Goal: Transaction & Acquisition: Subscribe to service/newsletter

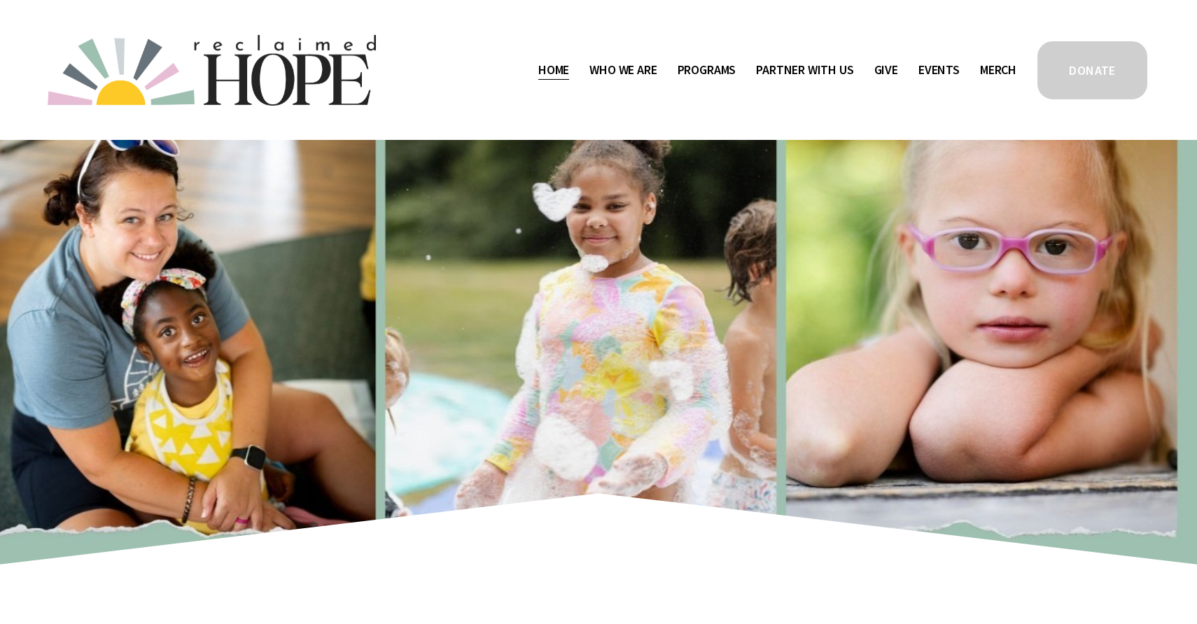
click at [0, 0] on span "Staff & Board" at bounding box center [0, 0] width 0 height 0
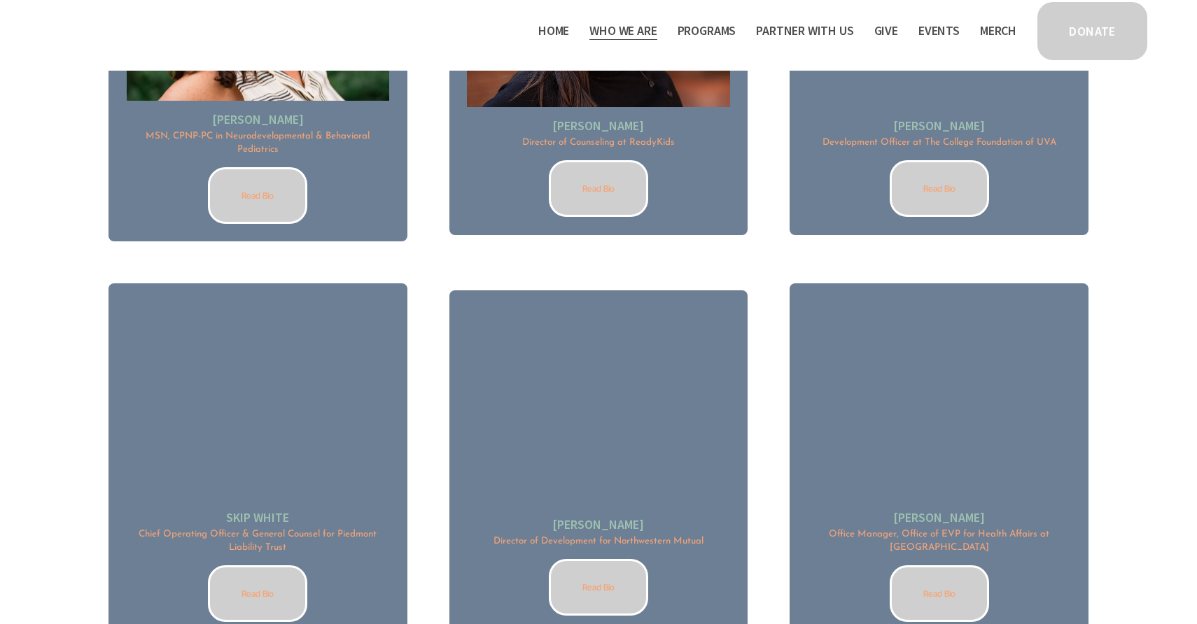
scroll to position [1833, 0]
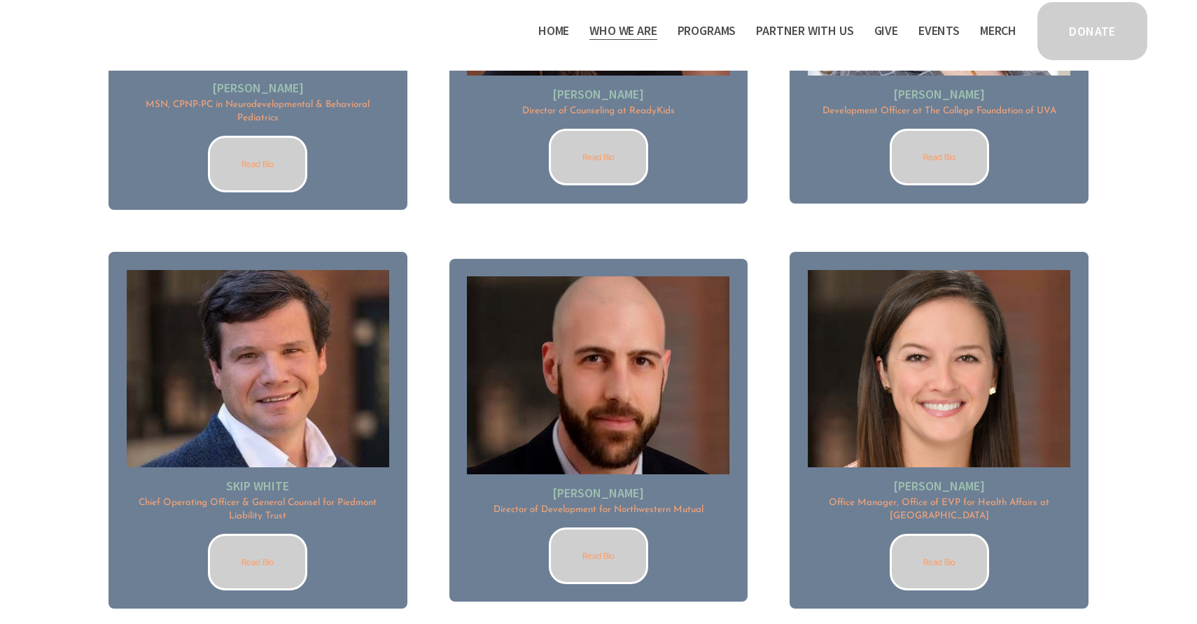
drag, startPoint x: 890, startPoint y: 488, endPoint x: 1005, endPoint y: 489, distance: 114.8
click at [1005, 489] on h2 "Stacey Gearhart" at bounding box center [939, 486] width 262 height 16
copy h2 "Stacey Gearhart"
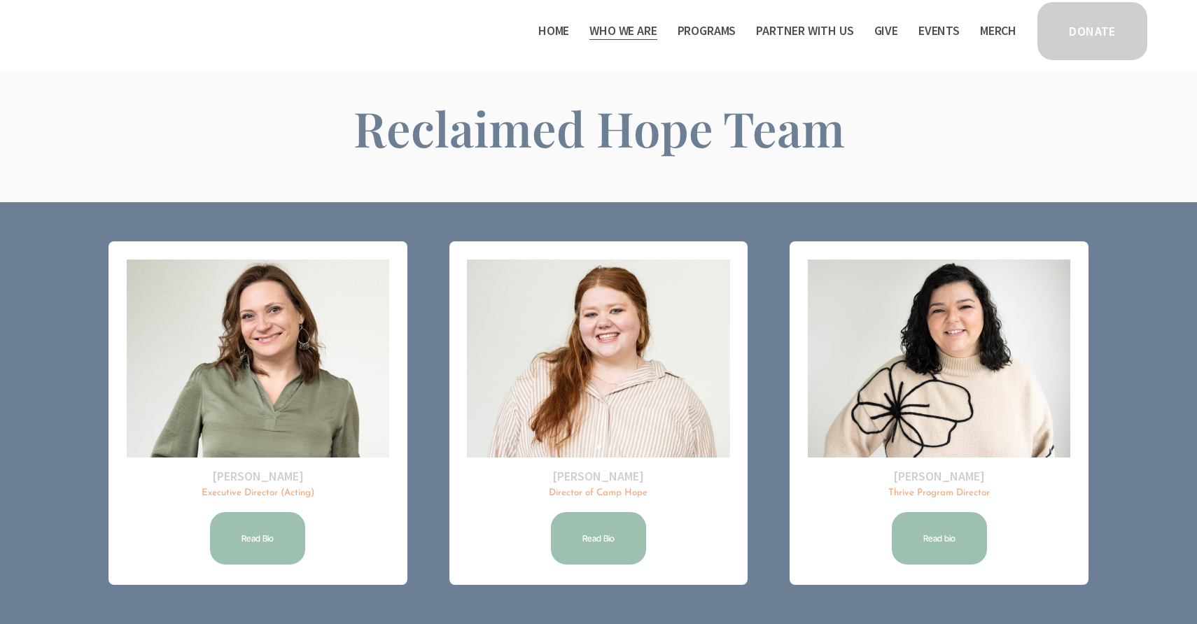
scroll to position [0, 0]
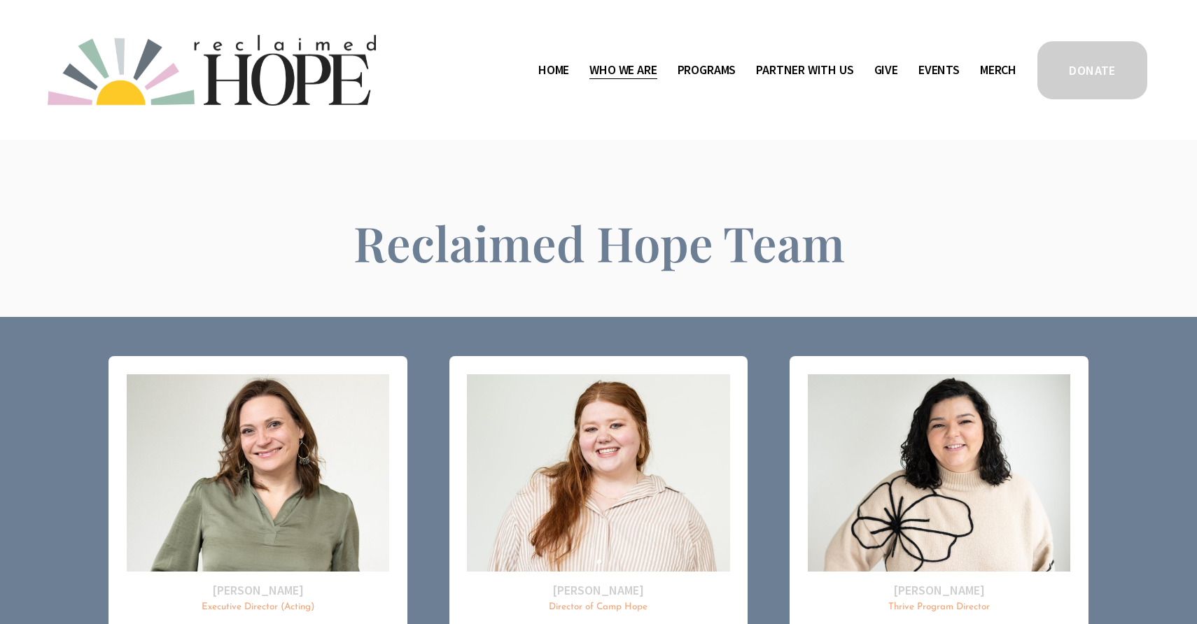
click at [542, 73] on link "Home" at bounding box center [553, 70] width 31 height 22
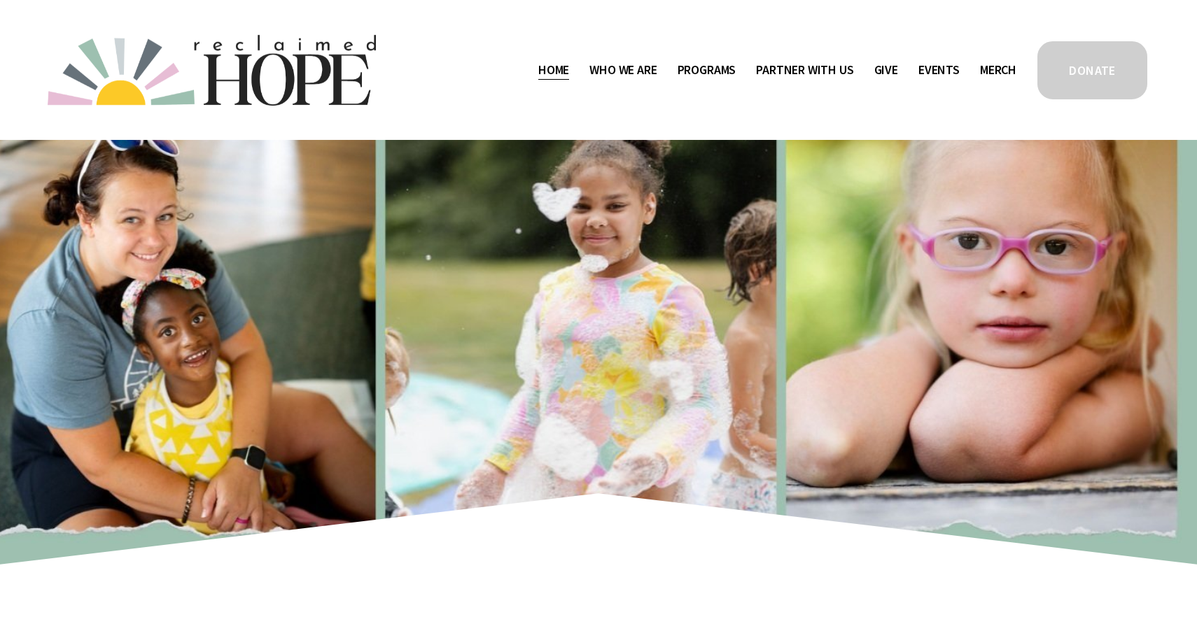
click at [0, 0] on span "Staff & Board" at bounding box center [0, 0] width 0 height 0
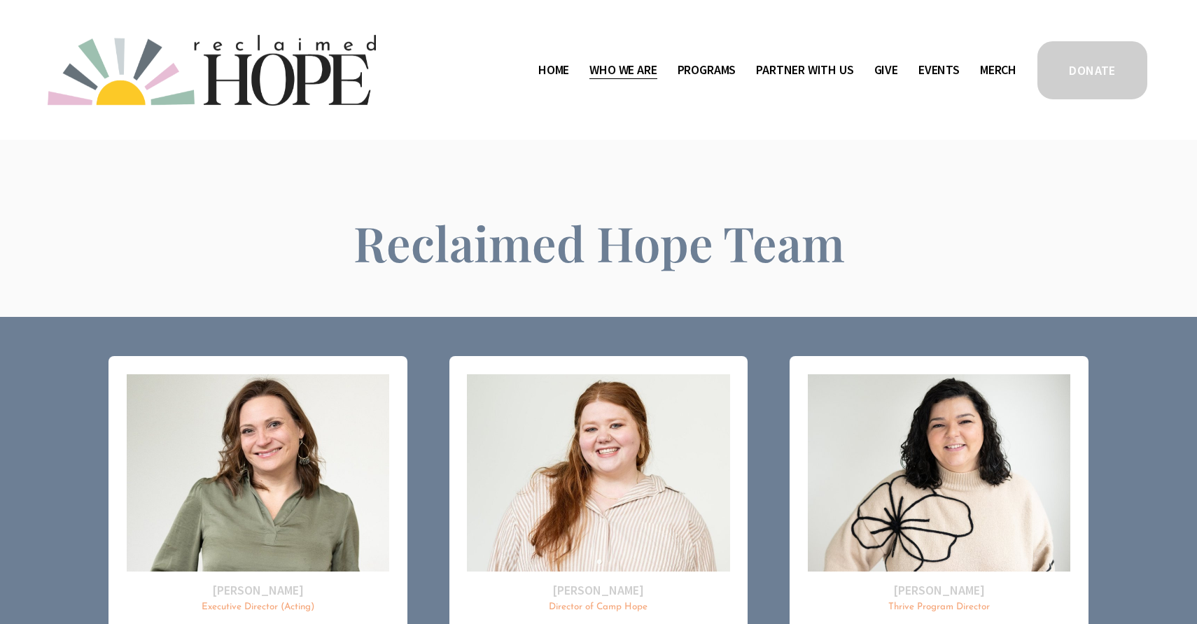
click at [0, 0] on span "Thrive Support Groups" at bounding box center [0, 0] width 0 height 0
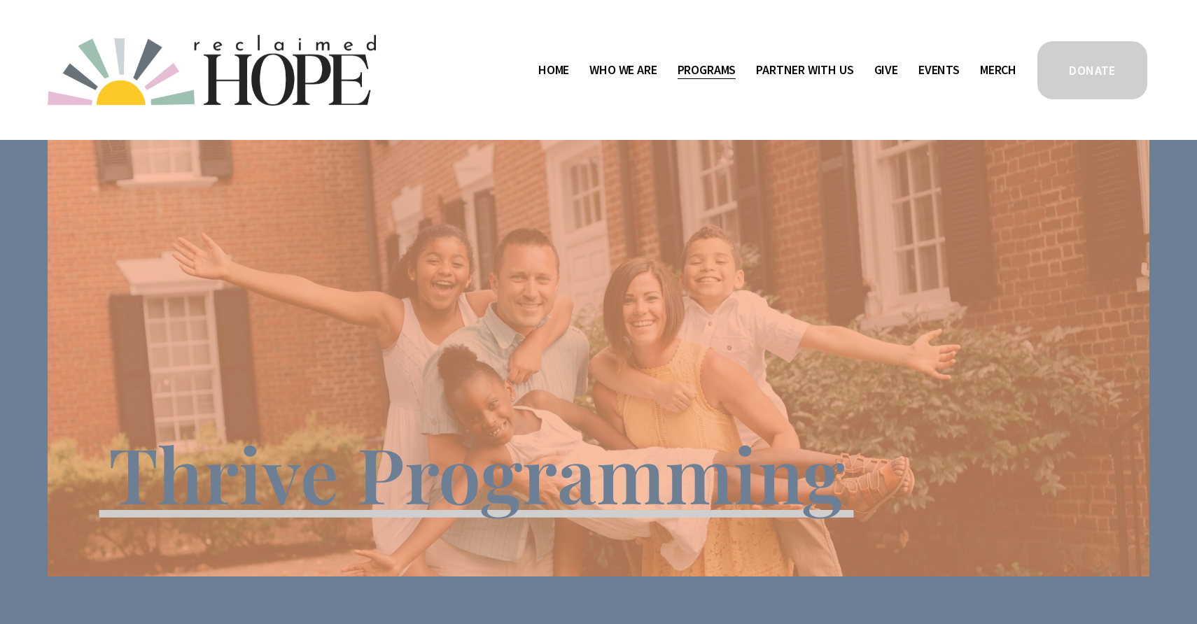
click at [945, 66] on link "Events" at bounding box center [938, 70] width 41 height 22
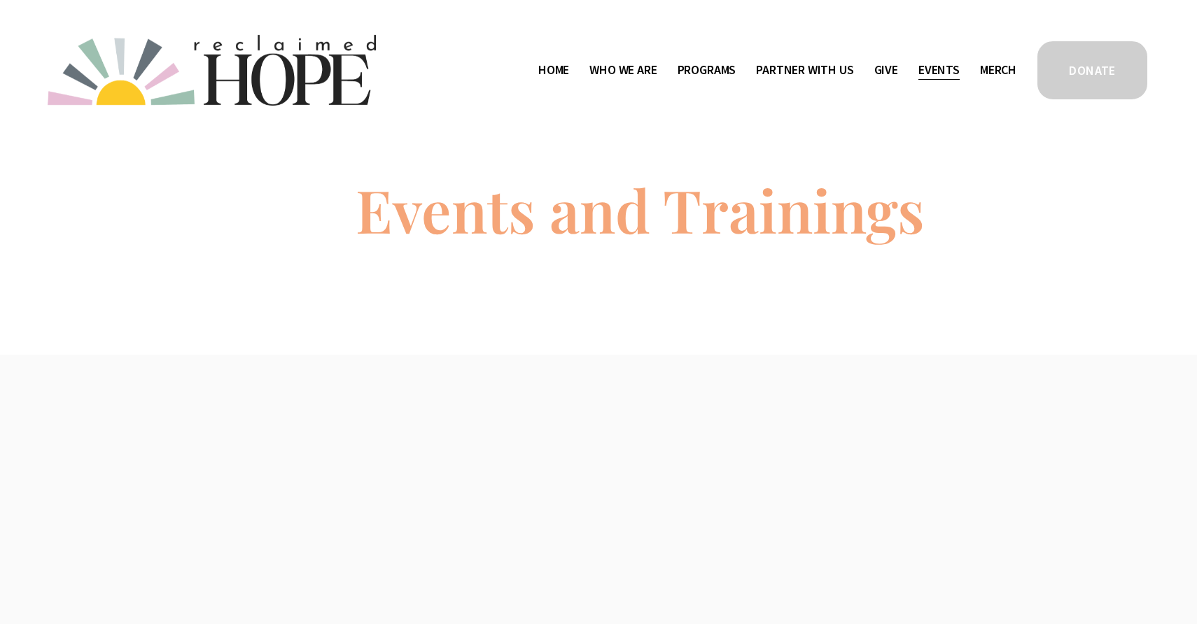
click at [1002, 69] on link "Merch" at bounding box center [998, 70] width 36 height 22
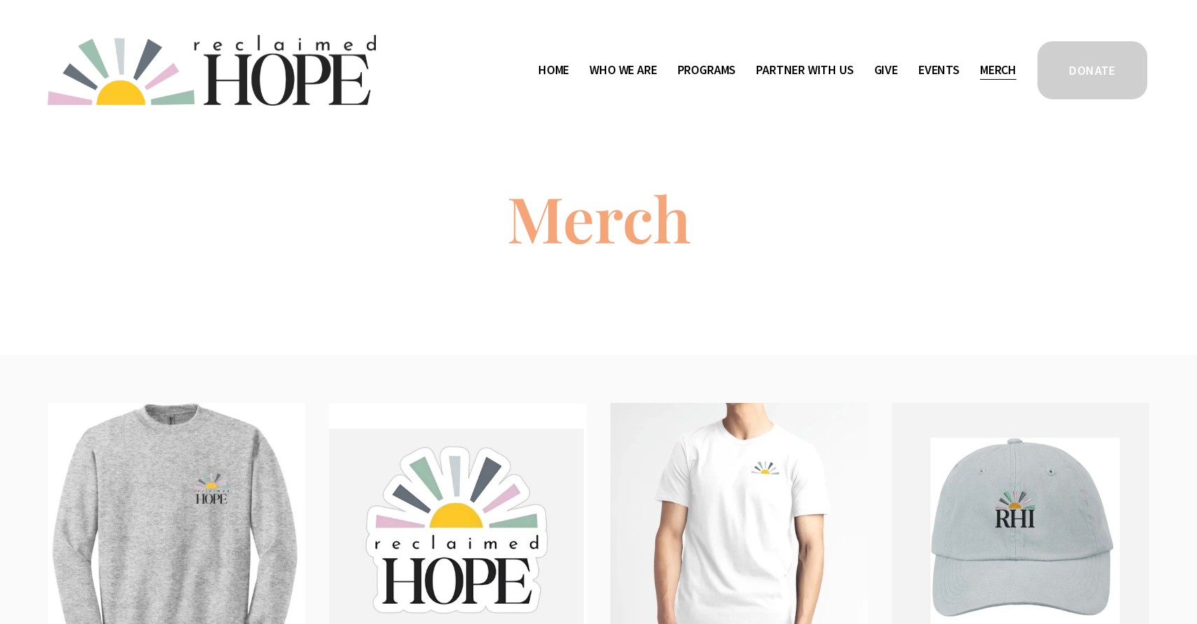
click at [888, 71] on link "Give" at bounding box center [886, 70] width 24 height 22
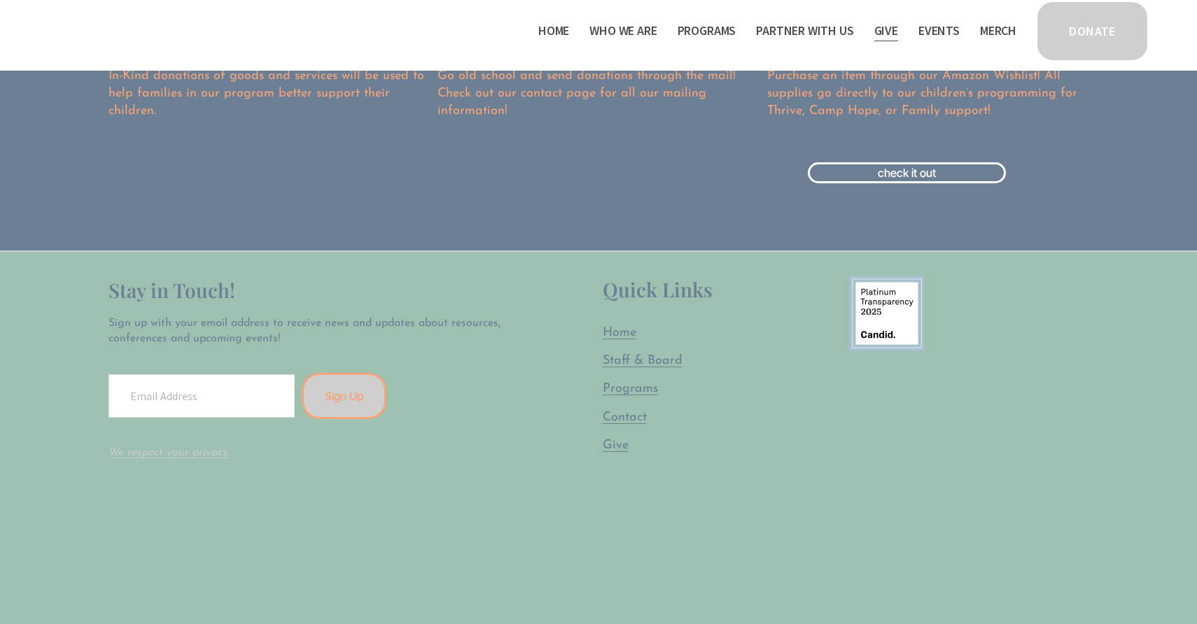
scroll to position [2109, 0]
click at [153, 396] on input "Email Address" at bounding box center [201, 394] width 186 height 43
type input "annecurranconrad@mac.com"
click at [321, 402] on button "Sign Up" at bounding box center [344, 395] width 85 height 46
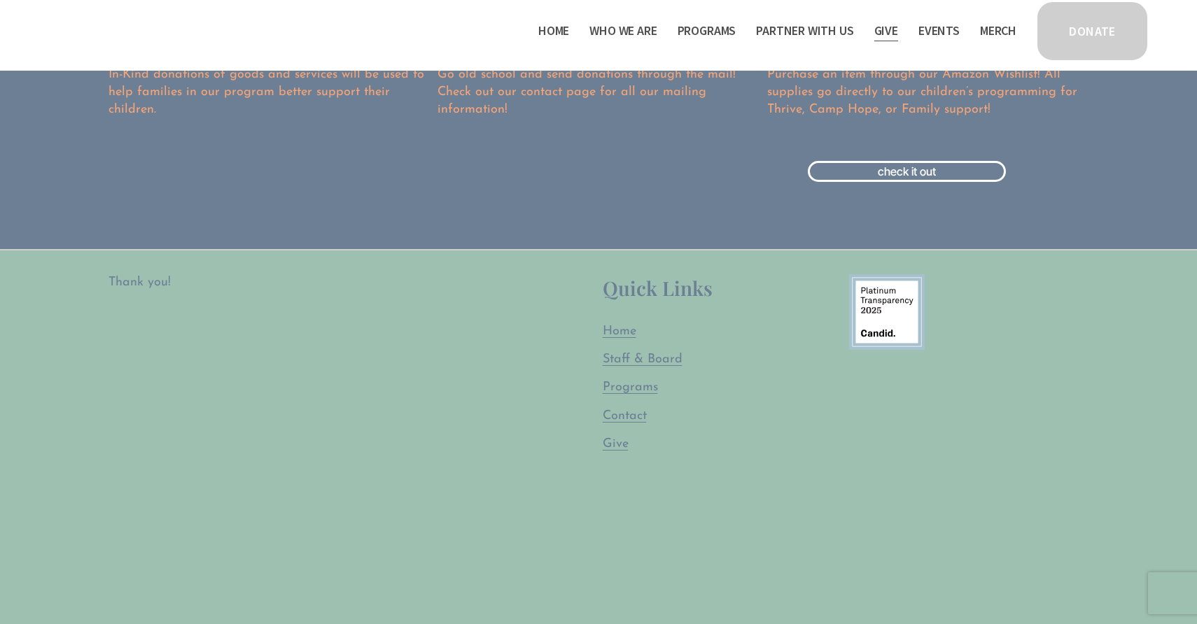
click at [643, 356] on span "Staff & Board" at bounding box center [643, 359] width 80 height 13
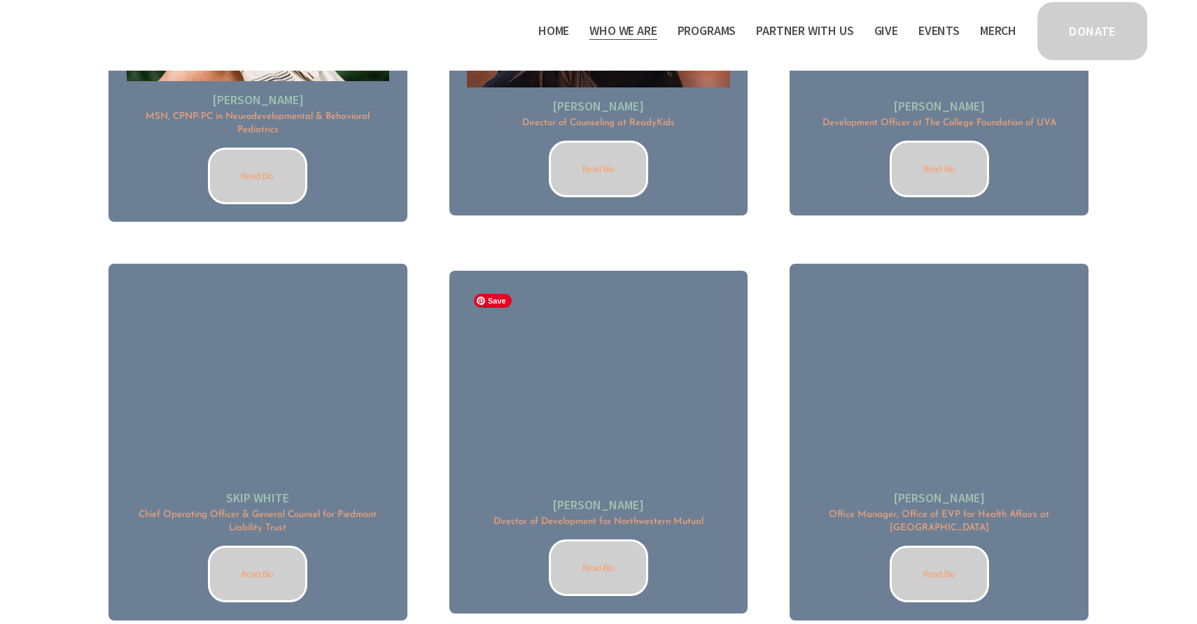
scroll to position [1844, 0]
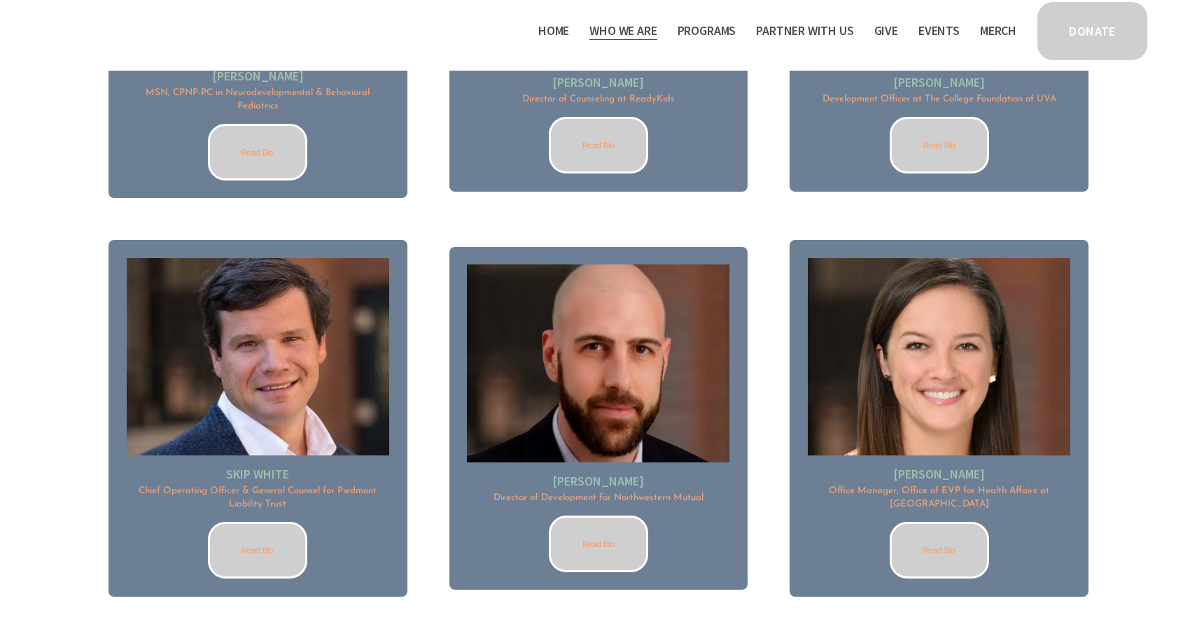
click at [943, 533] on link "Read Bio" at bounding box center [939, 550] width 99 height 57
click at [598, 545] on link "Read Bio" at bounding box center [598, 544] width 99 height 57
click at [258, 561] on link "Read Bio" at bounding box center [257, 550] width 99 height 57
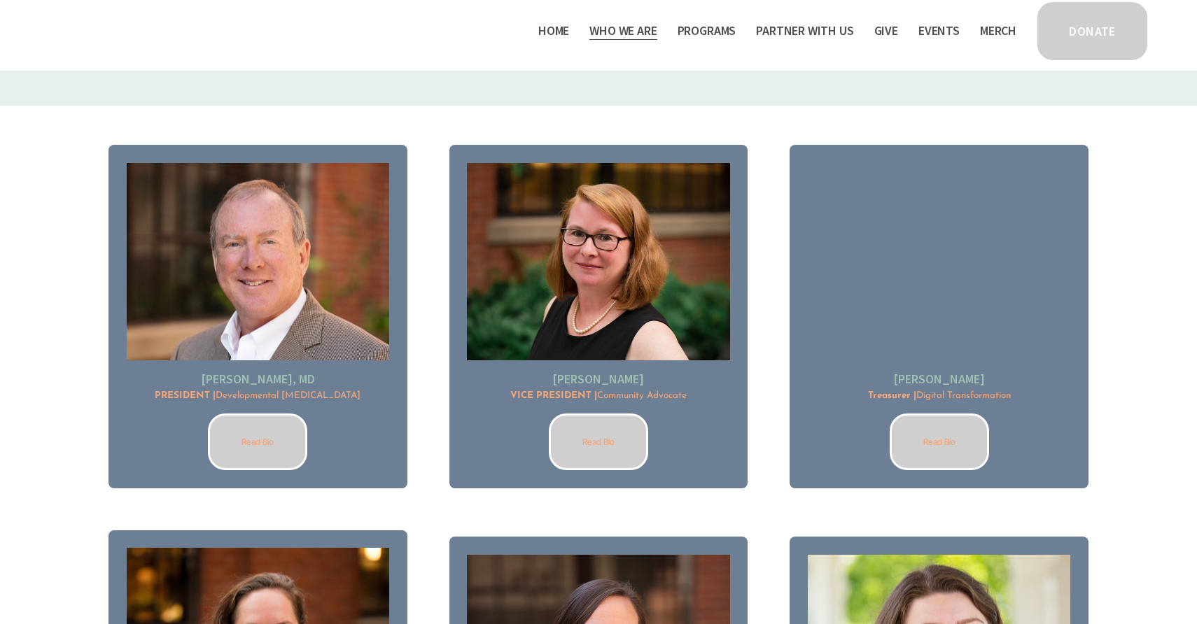
scroll to position [1211, 0]
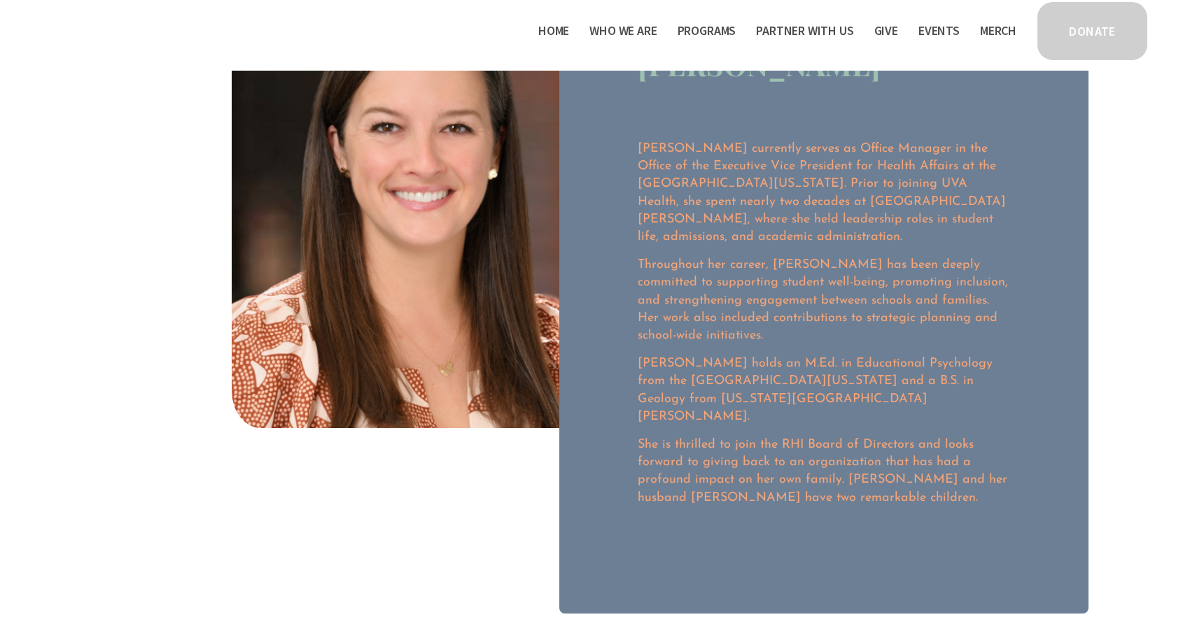
scroll to position [157, 0]
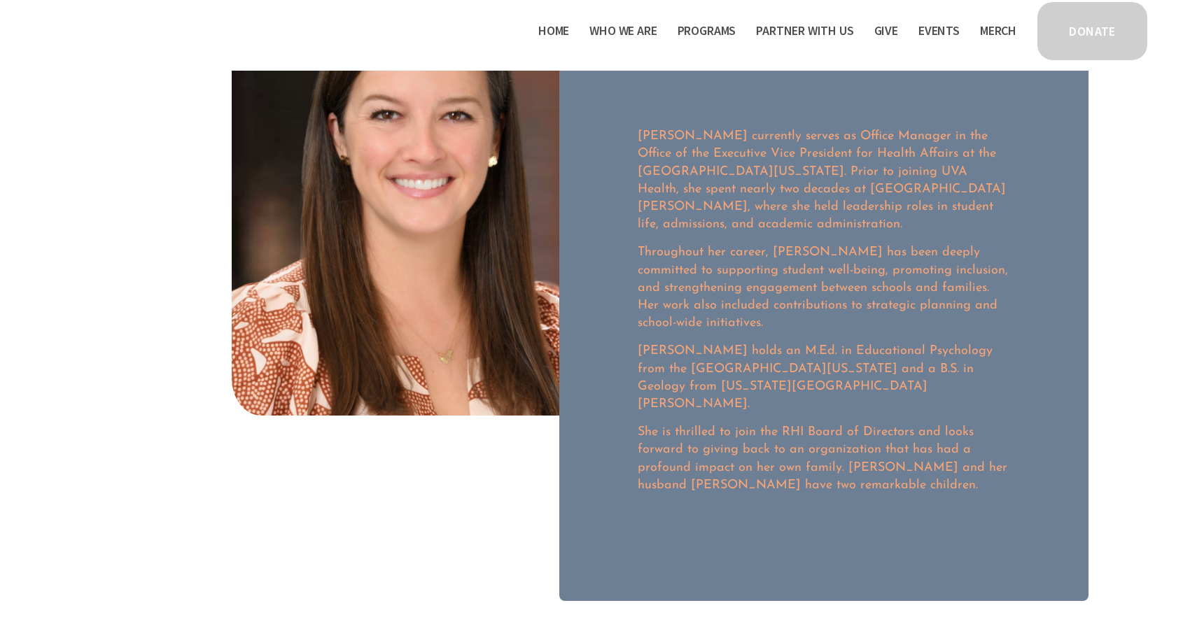
click at [407, 480] on div at bounding box center [353, 277] width 490 height 648
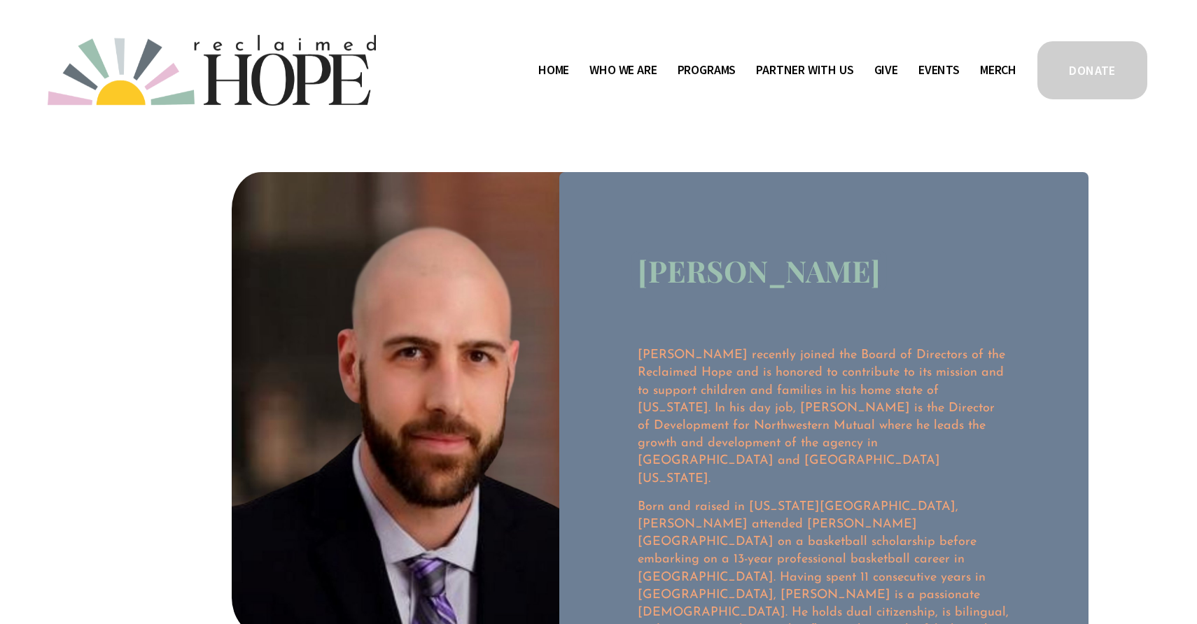
click at [360, 53] on img at bounding box center [212, 70] width 328 height 71
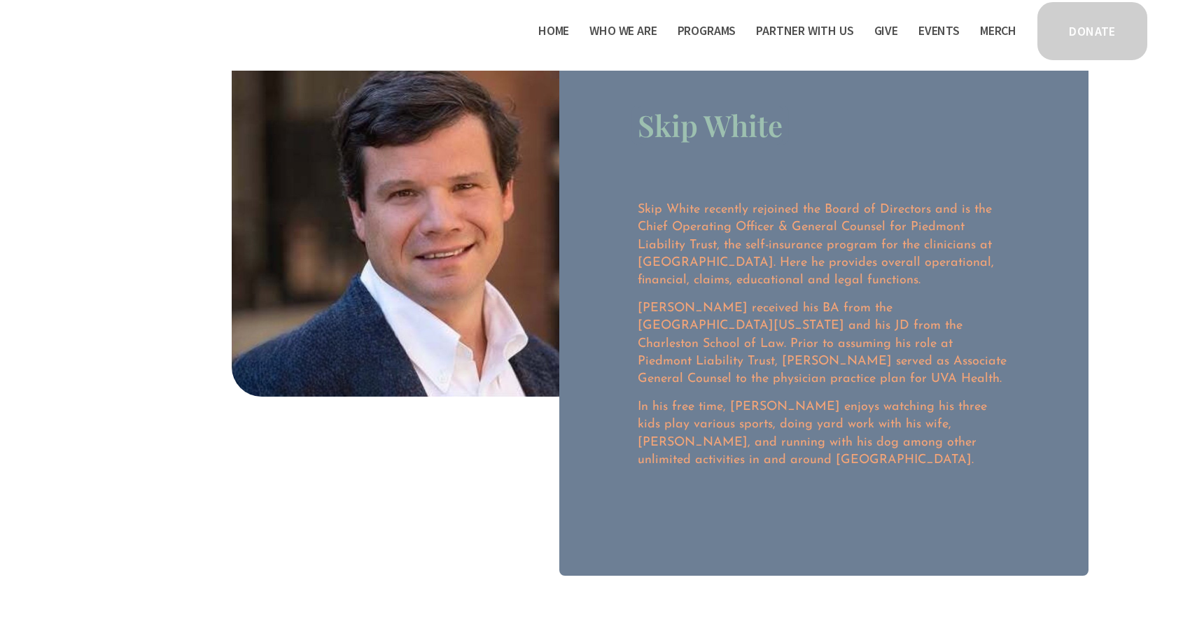
scroll to position [86, 0]
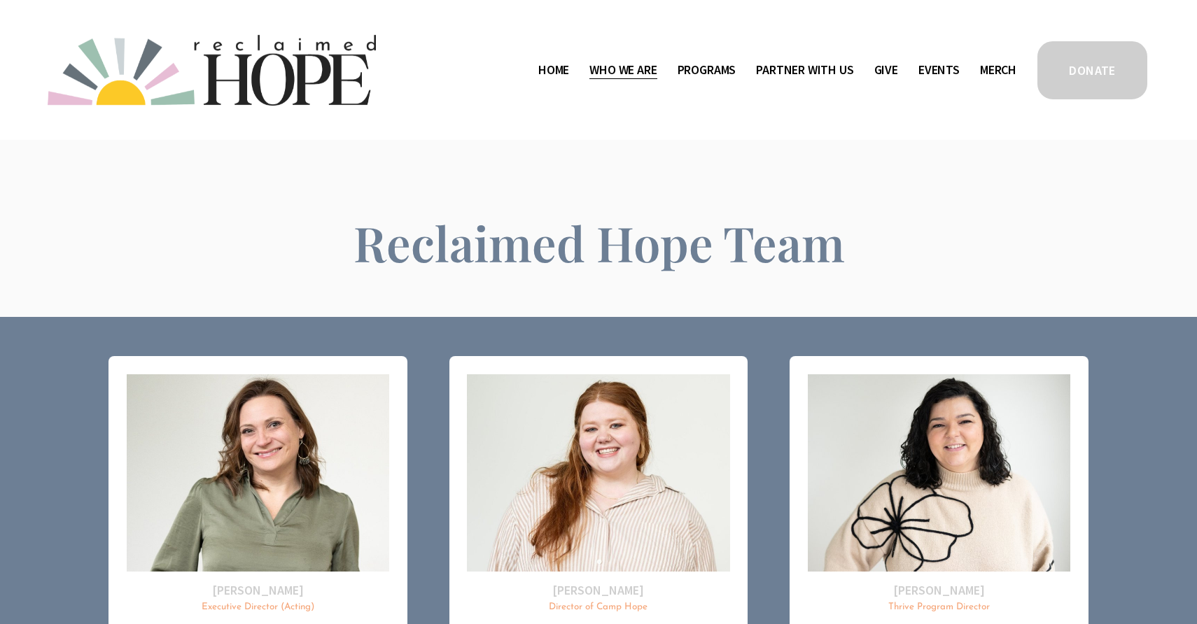
click at [0, 0] on span "Thrive Support Groups" at bounding box center [0, 0] width 0 height 0
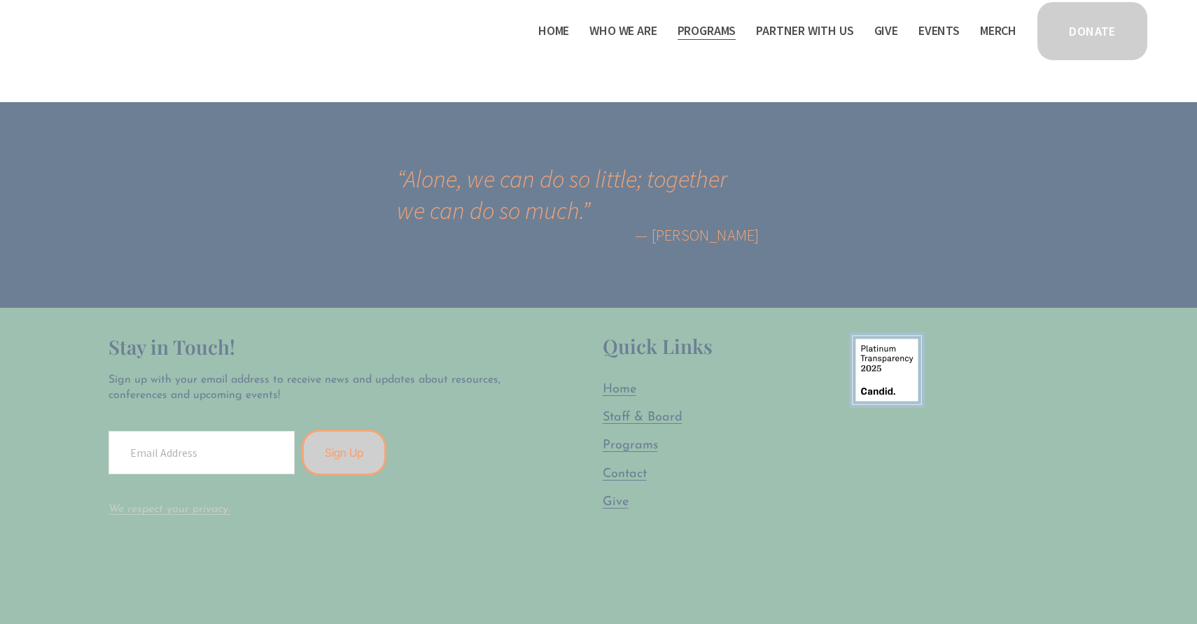
scroll to position [2736, 0]
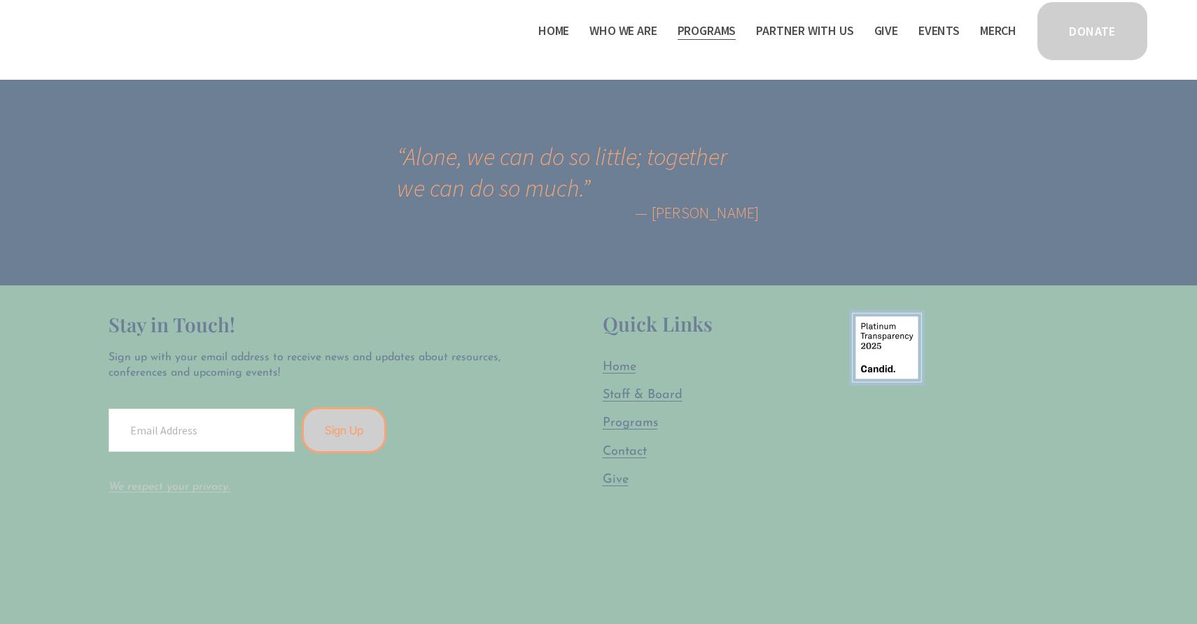
click at [613, 474] on span "Give" at bounding box center [616, 480] width 26 height 13
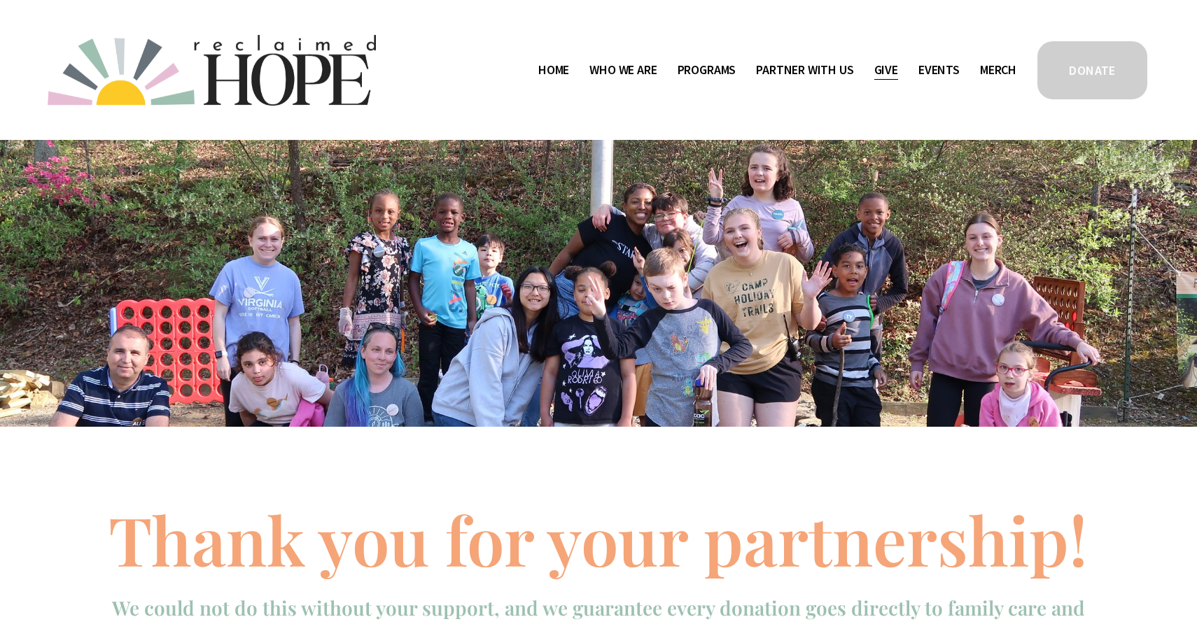
click at [0, 0] on span "Camp Hope" at bounding box center [0, 0] width 0 height 0
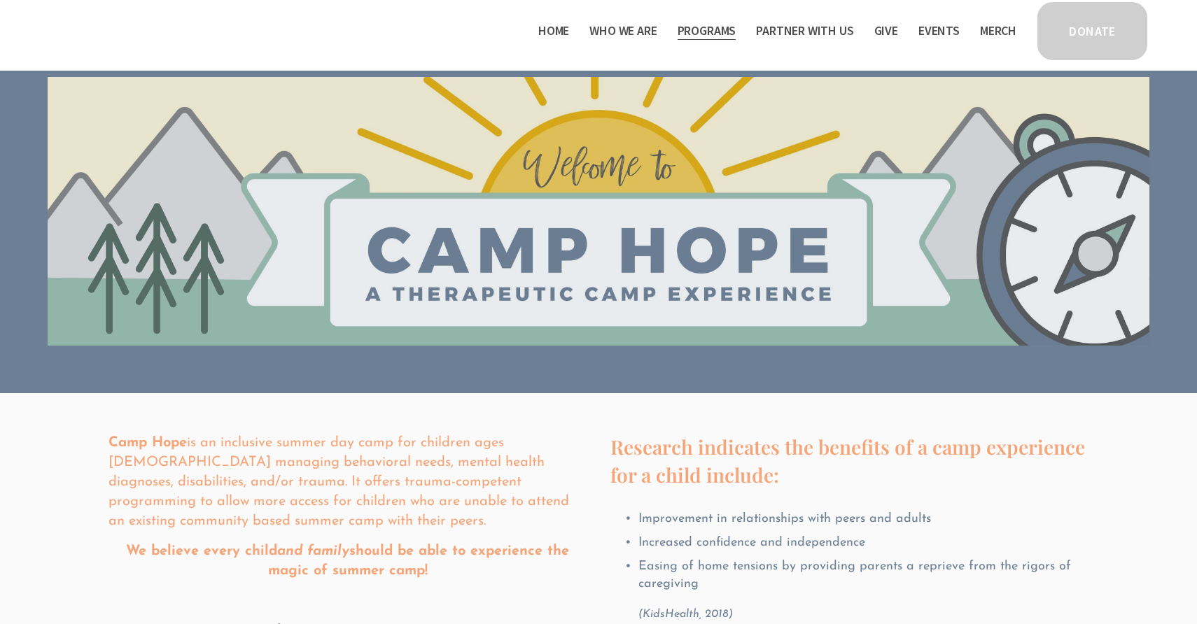
scroll to position [70, 0]
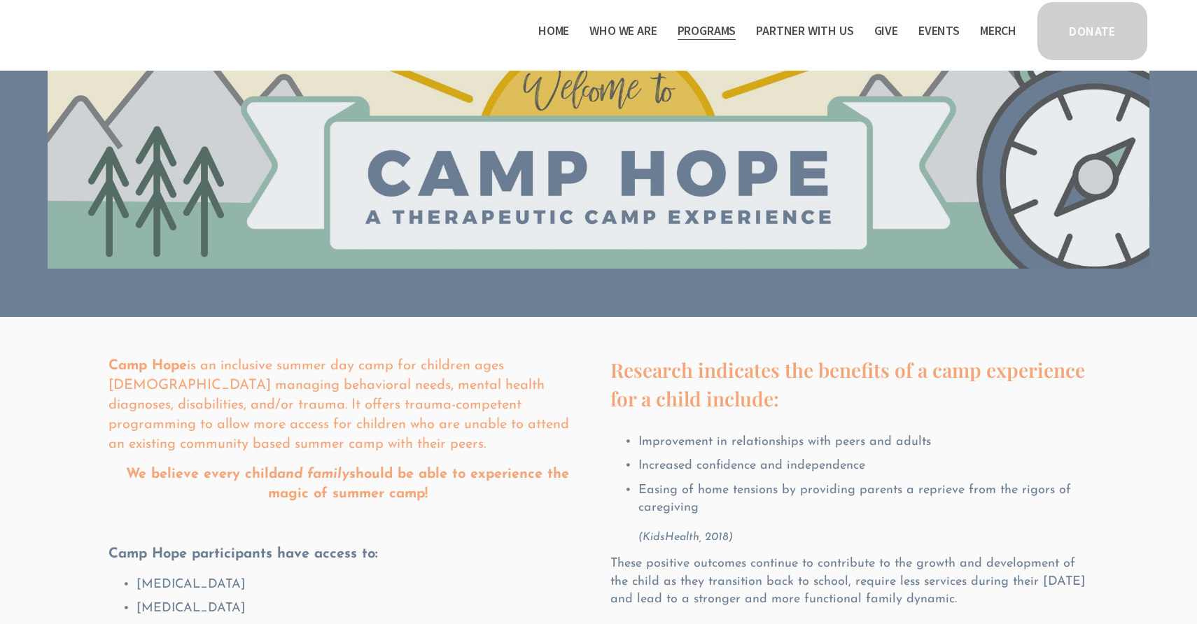
click at [0, 0] on span "Work With Us" at bounding box center [0, 0] width 0 height 0
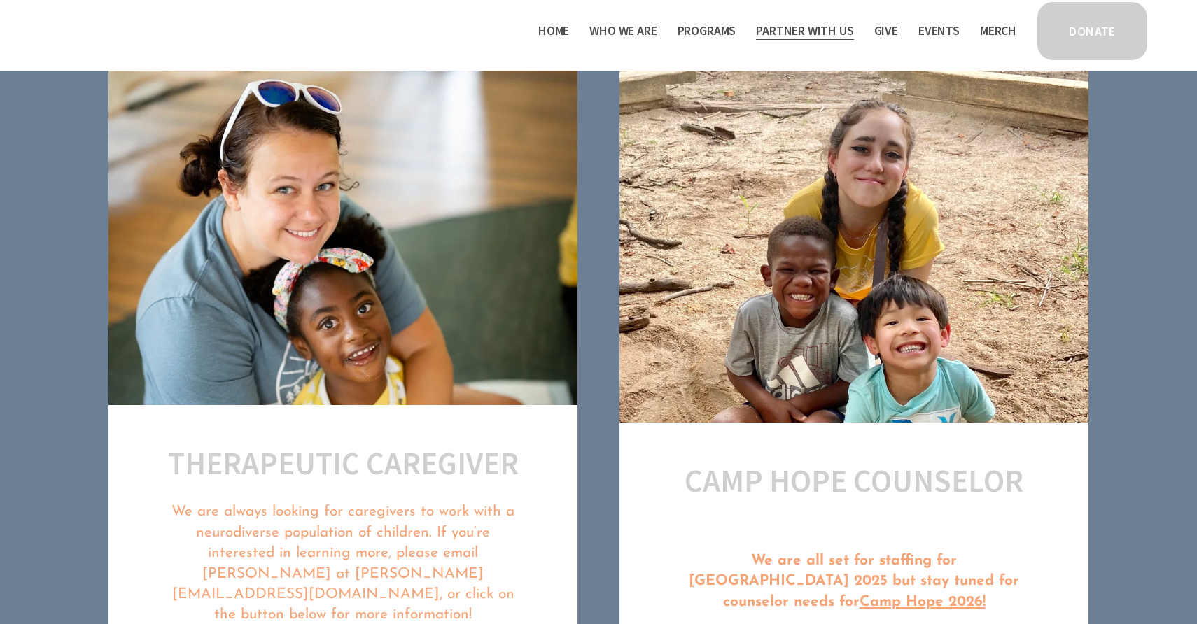
scroll to position [486, 0]
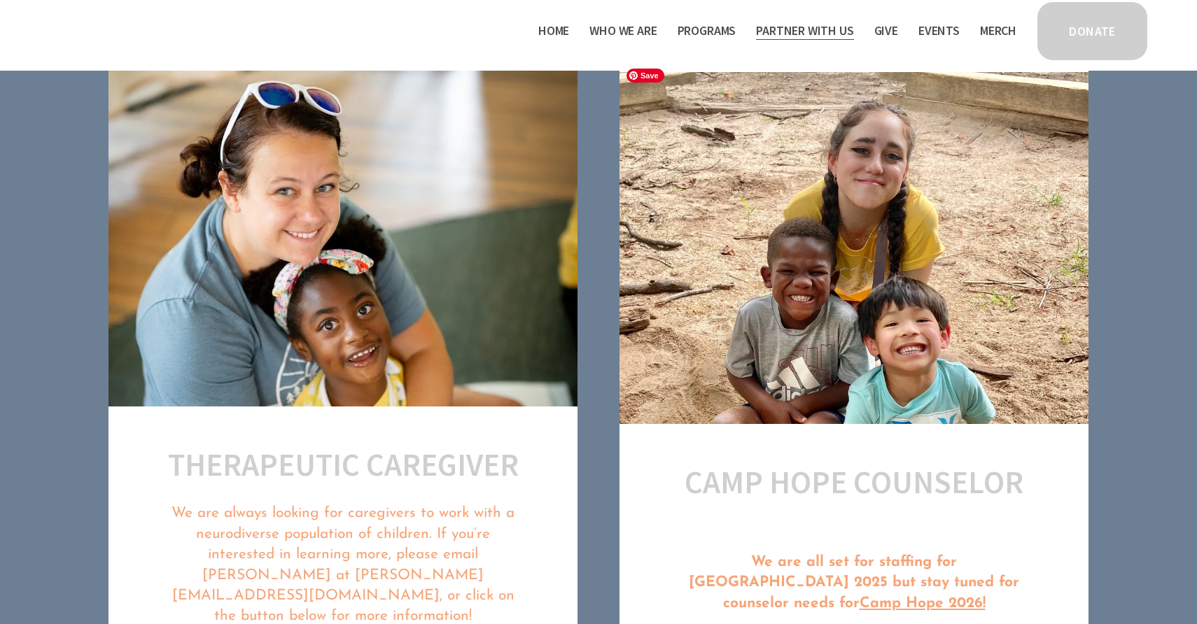
click at [799, 93] on img at bounding box center [853, 248] width 469 height 353
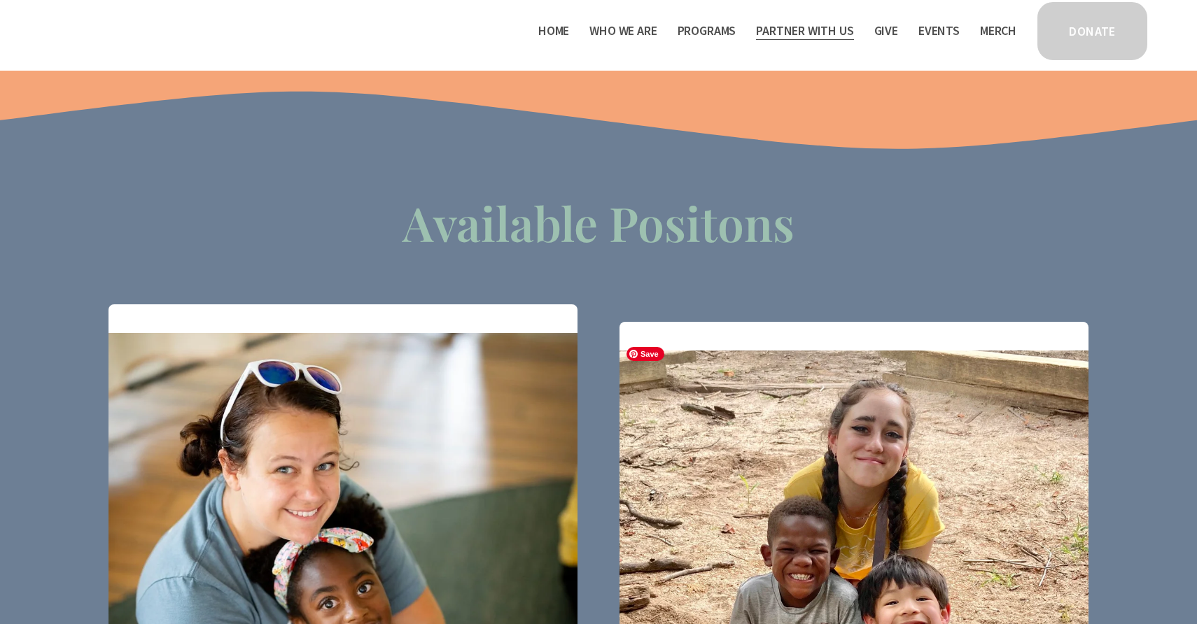
scroll to position [63, 0]
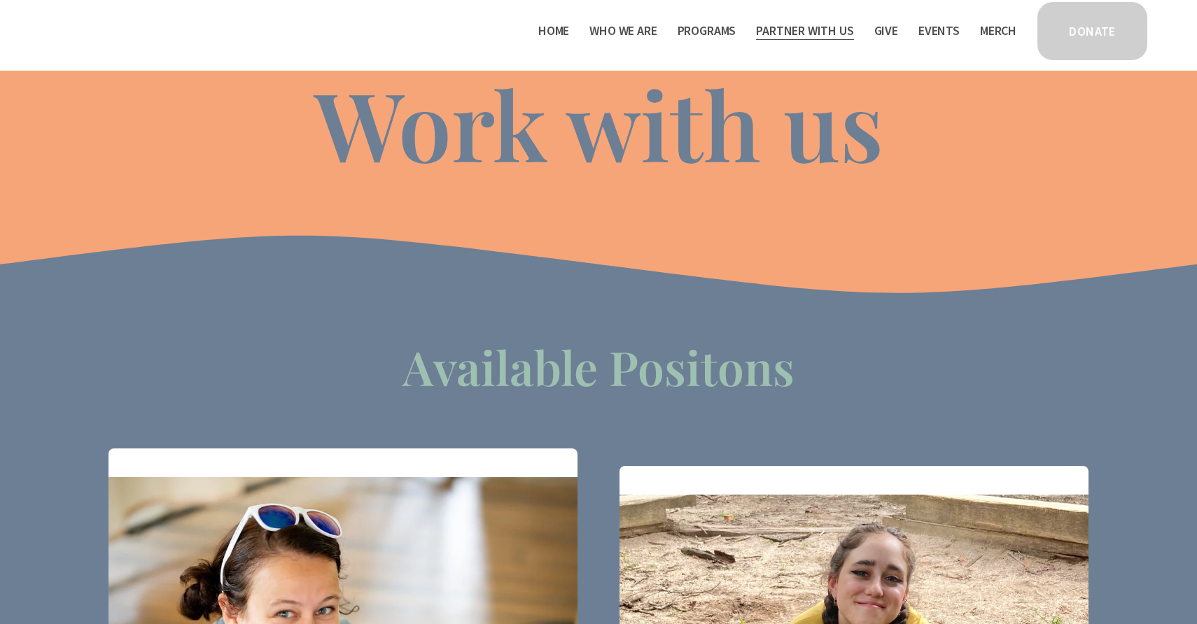
click at [0, 0] on span "Mission Partners" at bounding box center [0, 0] width 0 height 0
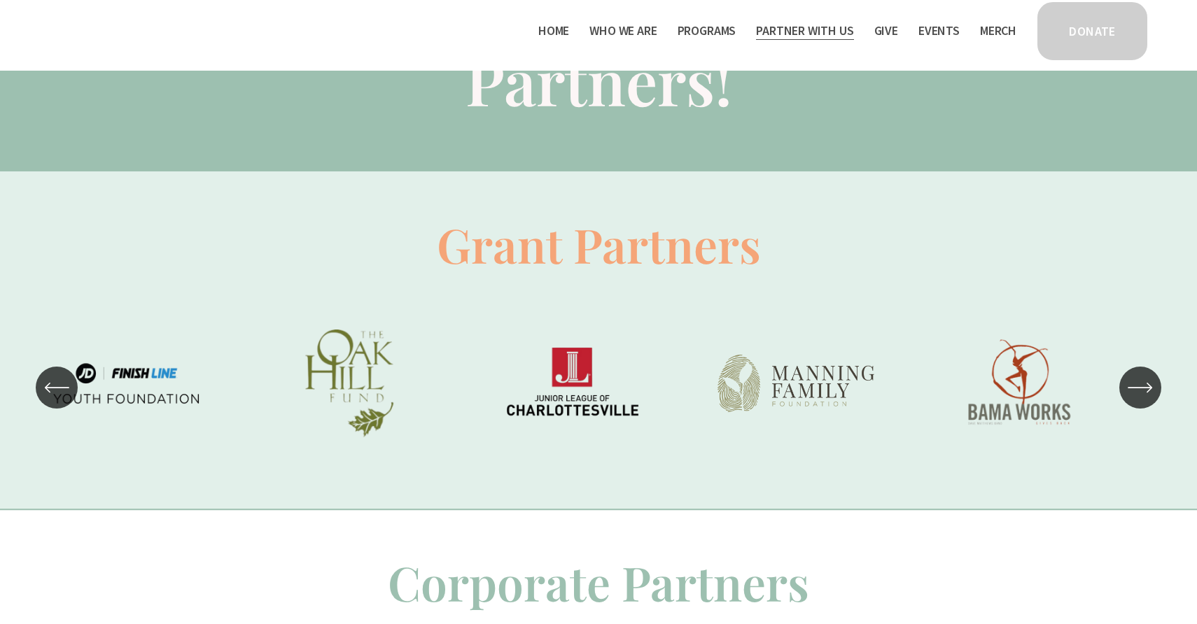
scroll to position [858, 0]
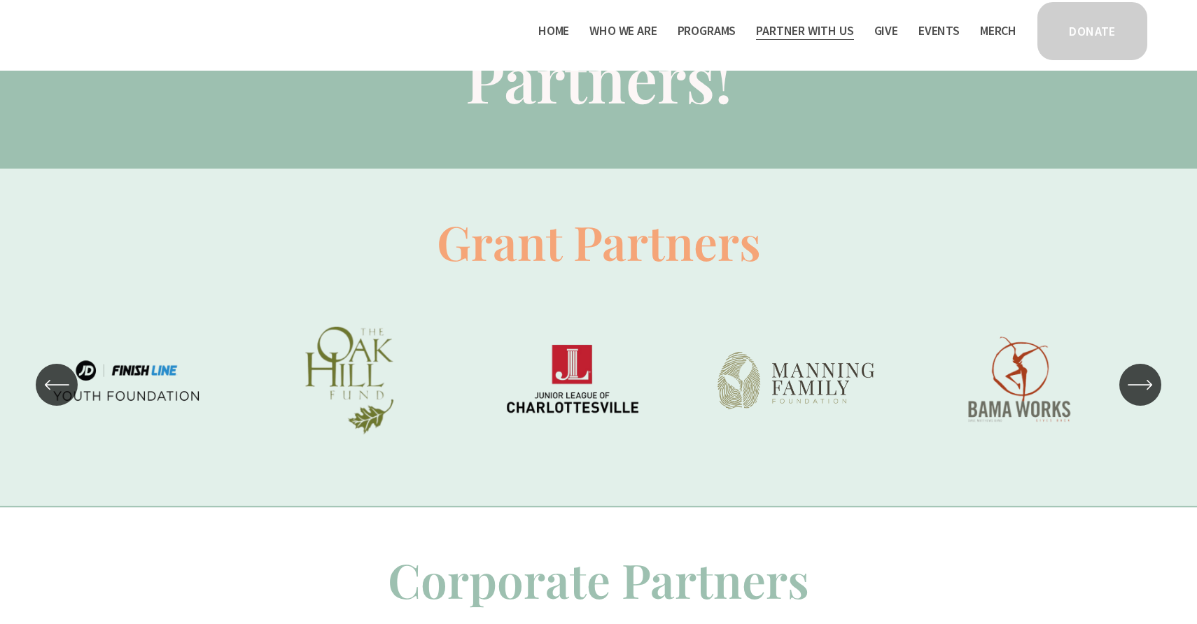
click at [1142, 384] on icon "\a \a \a Next\a \a" at bounding box center [1140, 384] width 25 height 25
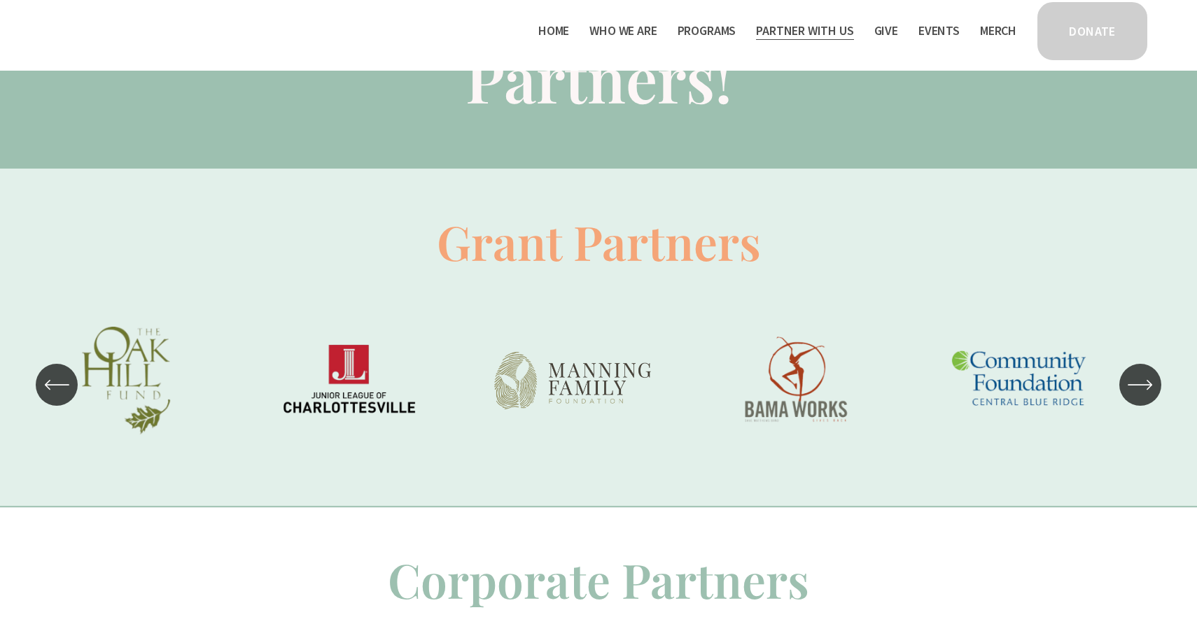
click at [1142, 384] on icon "\a \a \a Next\a \a" at bounding box center [1140, 384] width 25 height 25
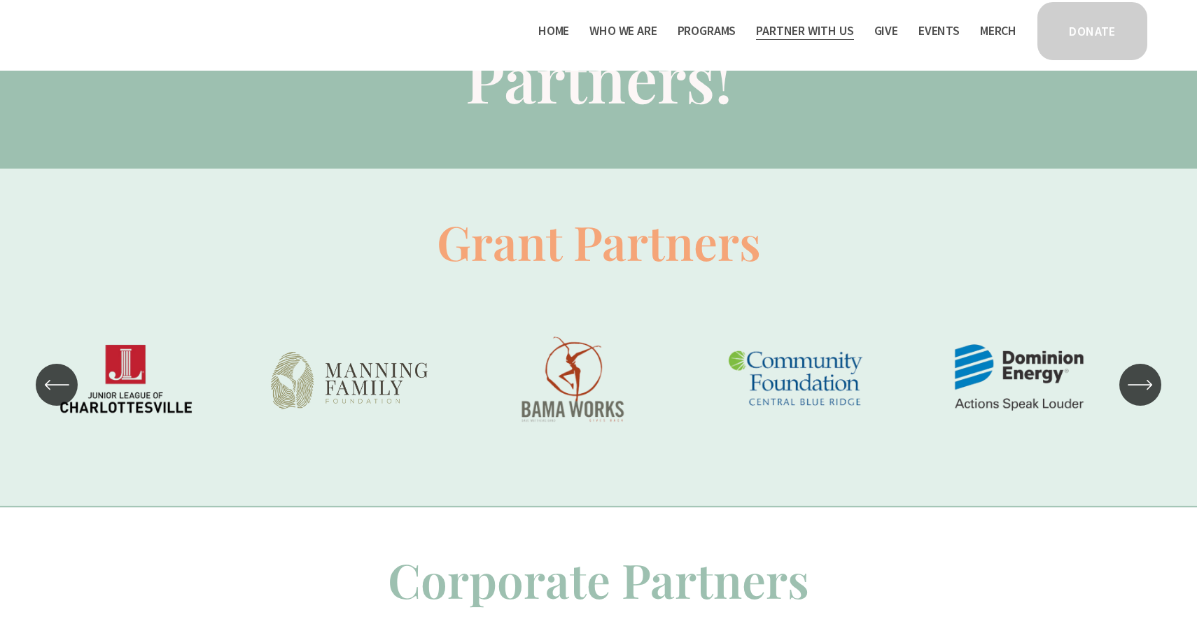
click at [1142, 384] on icon "\a \a \a Next\a \a" at bounding box center [1140, 384] width 25 height 25
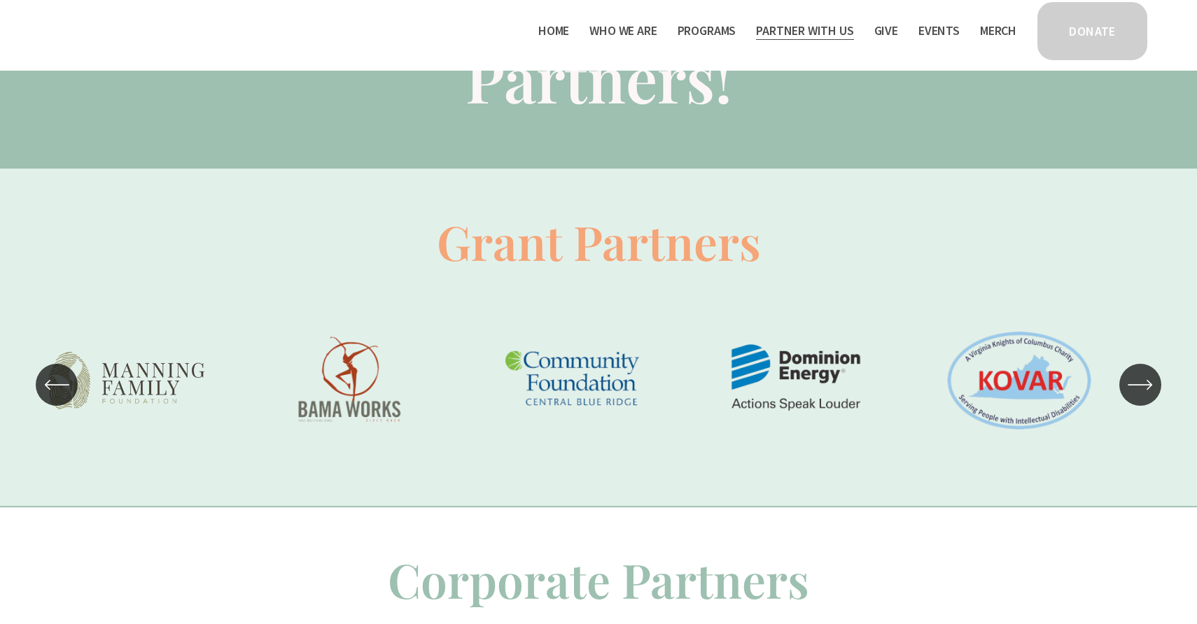
click at [1142, 384] on icon "\a \a \a Next\a \a" at bounding box center [1140, 384] width 25 height 25
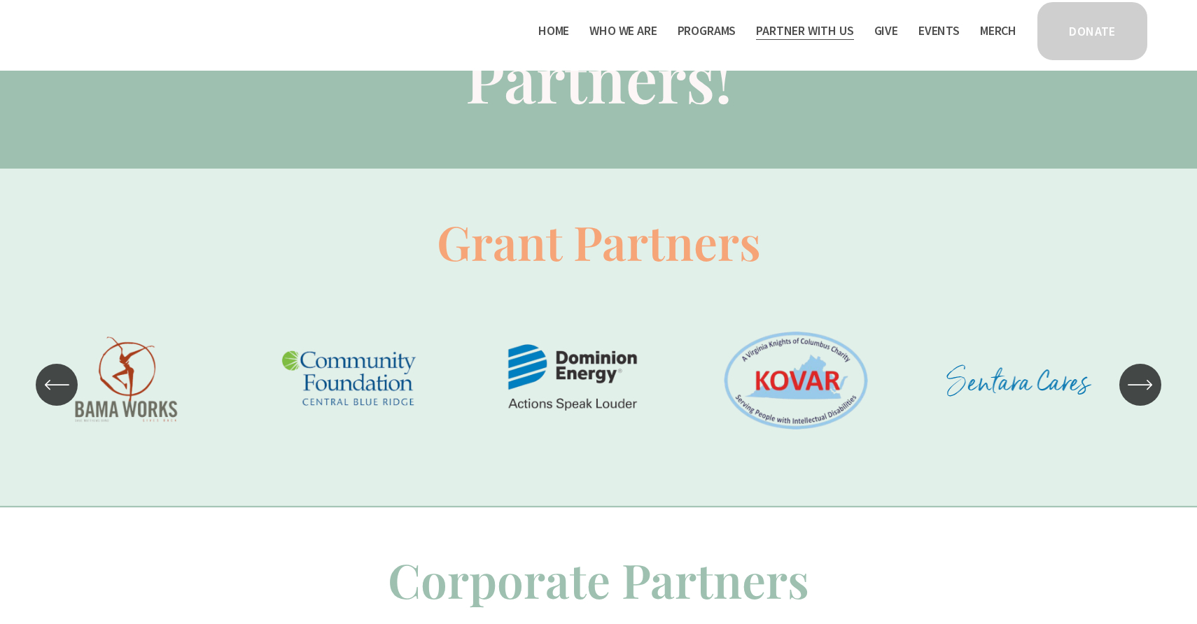
click at [1142, 384] on icon "\a \a \a Next\a \a" at bounding box center [1140, 384] width 25 height 25
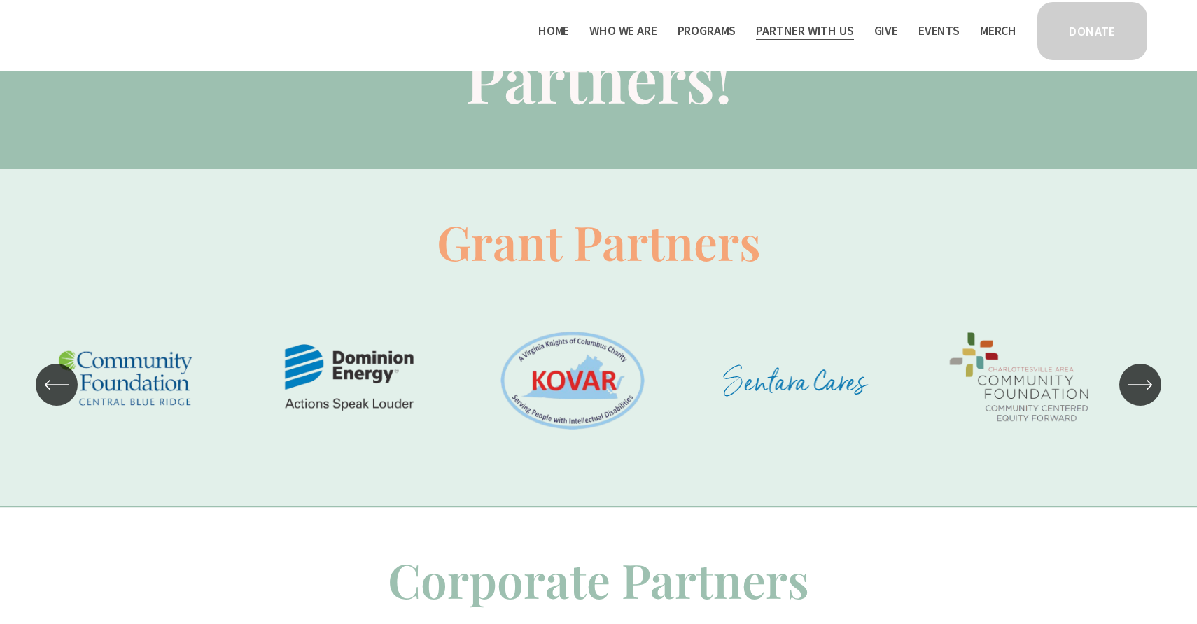
click at [1142, 384] on icon "\a \a \a Next\a \a" at bounding box center [1140, 384] width 25 height 25
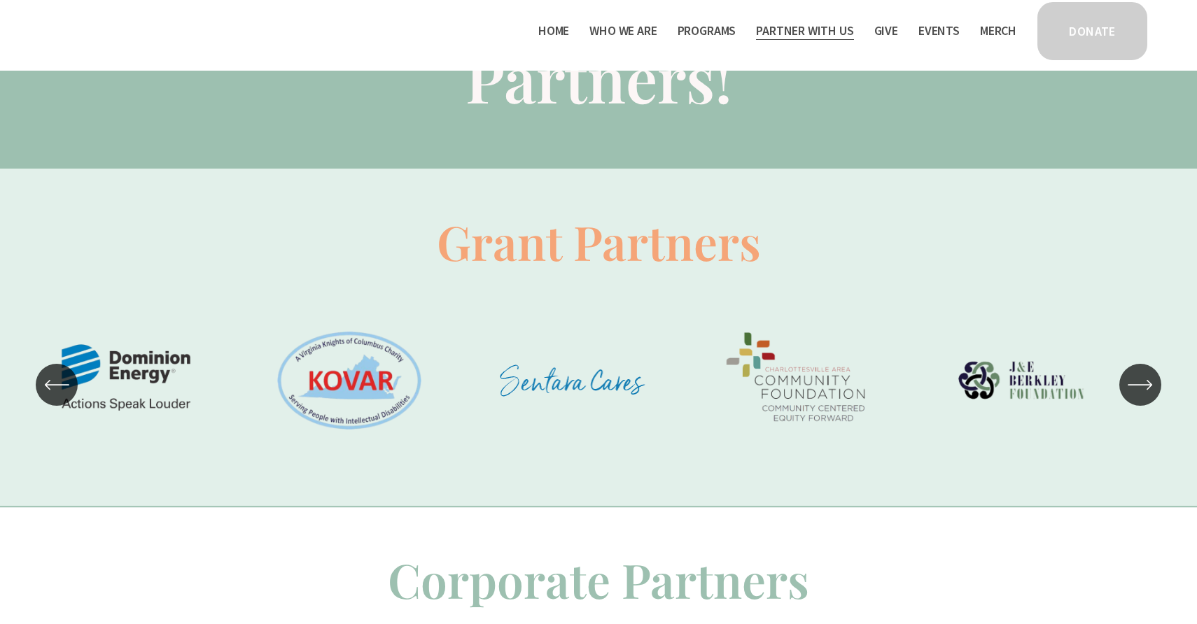
click at [1142, 384] on icon "\a \a \a Next\a \a" at bounding box center [1140, 384] width 25 height 25
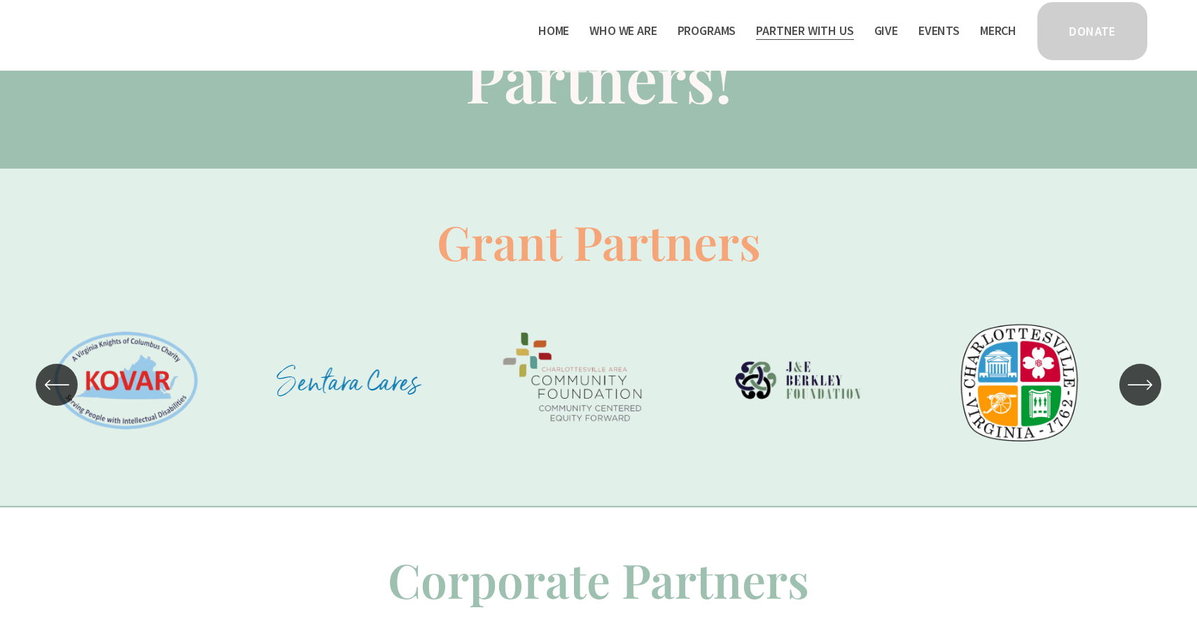
click at [1142, 384] on icon "\a \a \a Next\a \a" at bounding box center [1140, 384] width 25 height 25
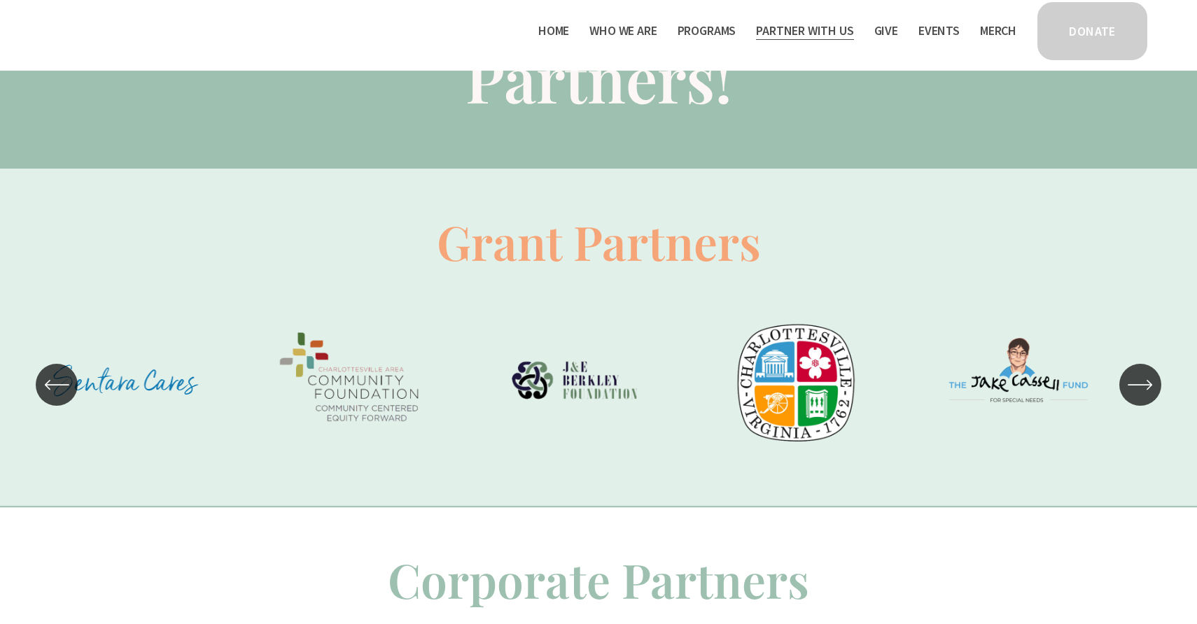
click at [1142, 384] on icon "\a \a \a Next\a \a" at bounding box center [1140, 384] width 25 height 25
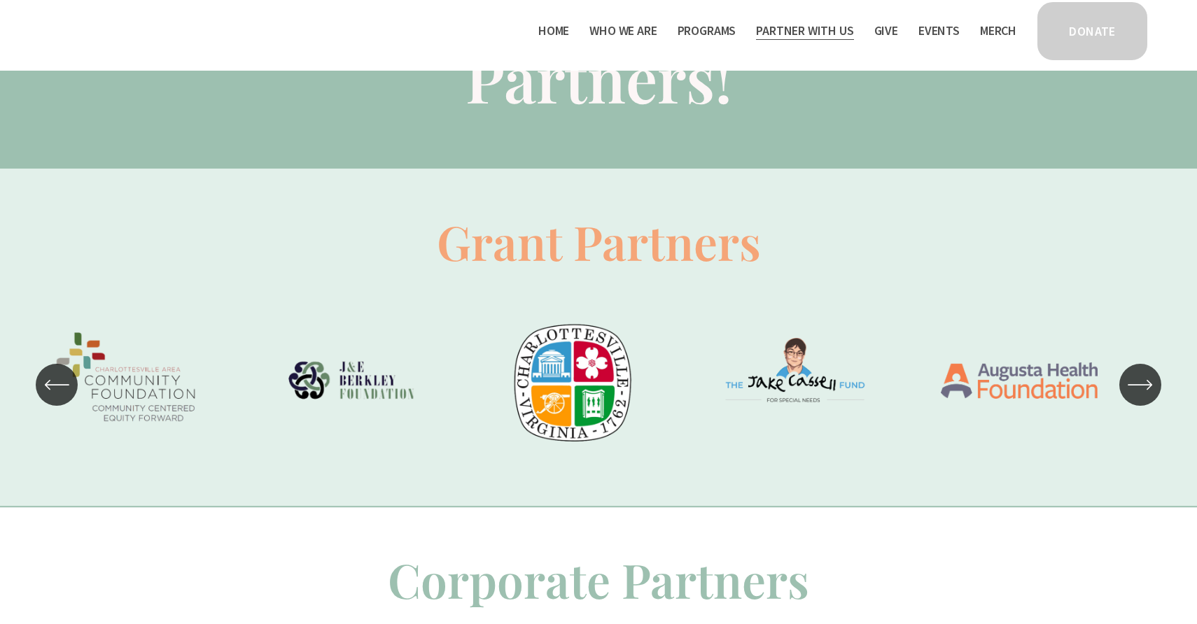
click at [1142, 384] on icon "\a \a \a Next\a \a" at bounding box center [1140, 384] width 25 height 25
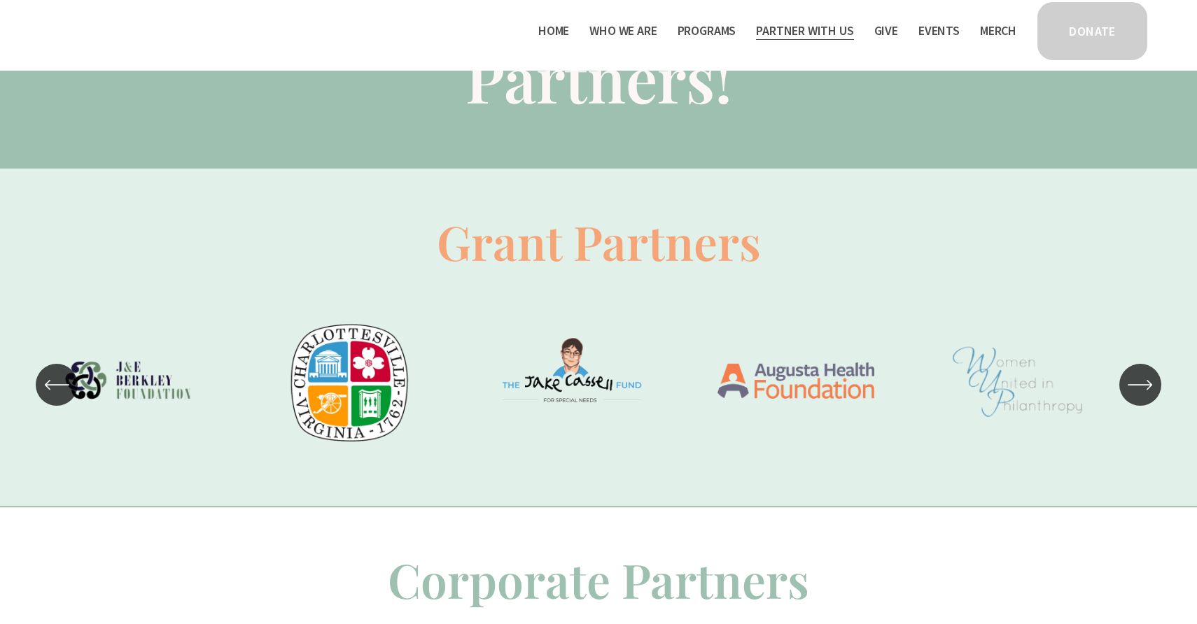
click at [1142, 384] on icon "\a \a \a Next\a \a" at bounding box center [1140, 384] width 25 height 25
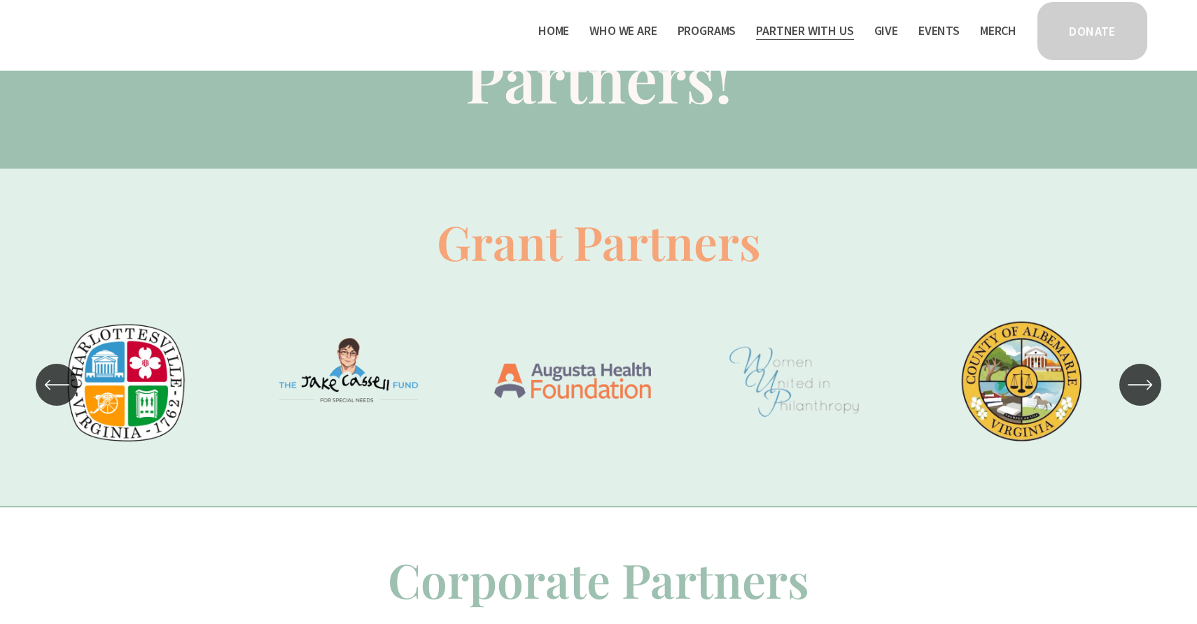
click at [1142, 384] on icon "\a \a \a Next\a \a" at bounding box center [1140, 384] width 25 height 25
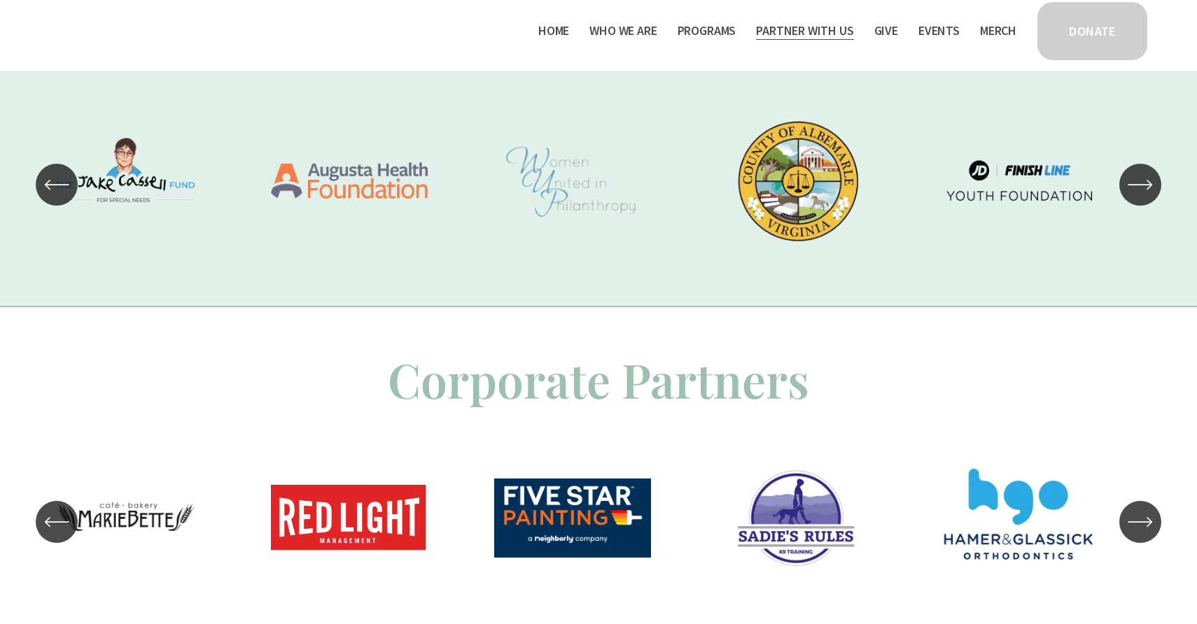
scroll to position [1136, 0]
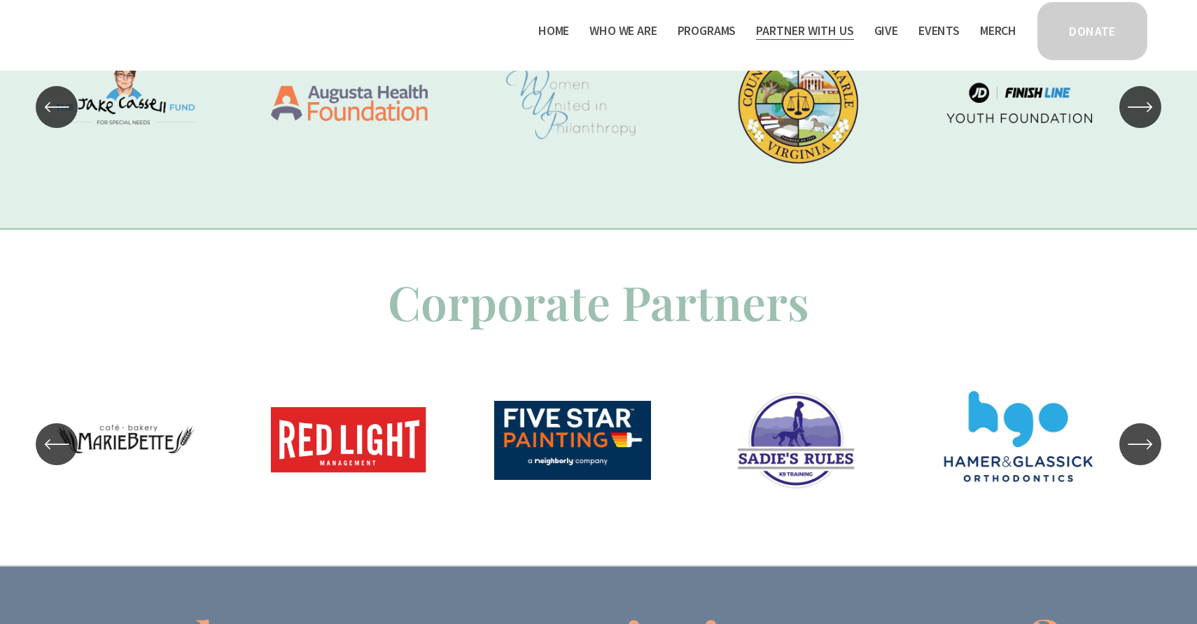
click at [1136, 449] on icon "\a \a \a Next\a \a" at bounding box center [1140, 444] width 25 height 25
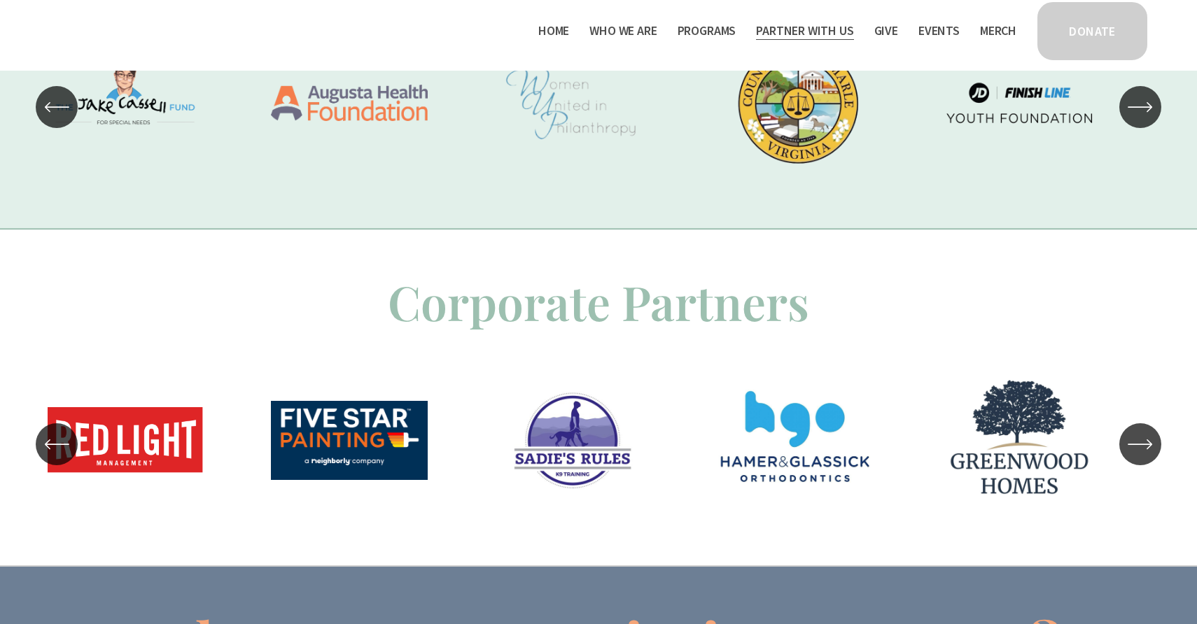
click at [1136, 449] on icon "\a \a \a Next\a \a" at bounding box center [1140, 444] width 25 height 25
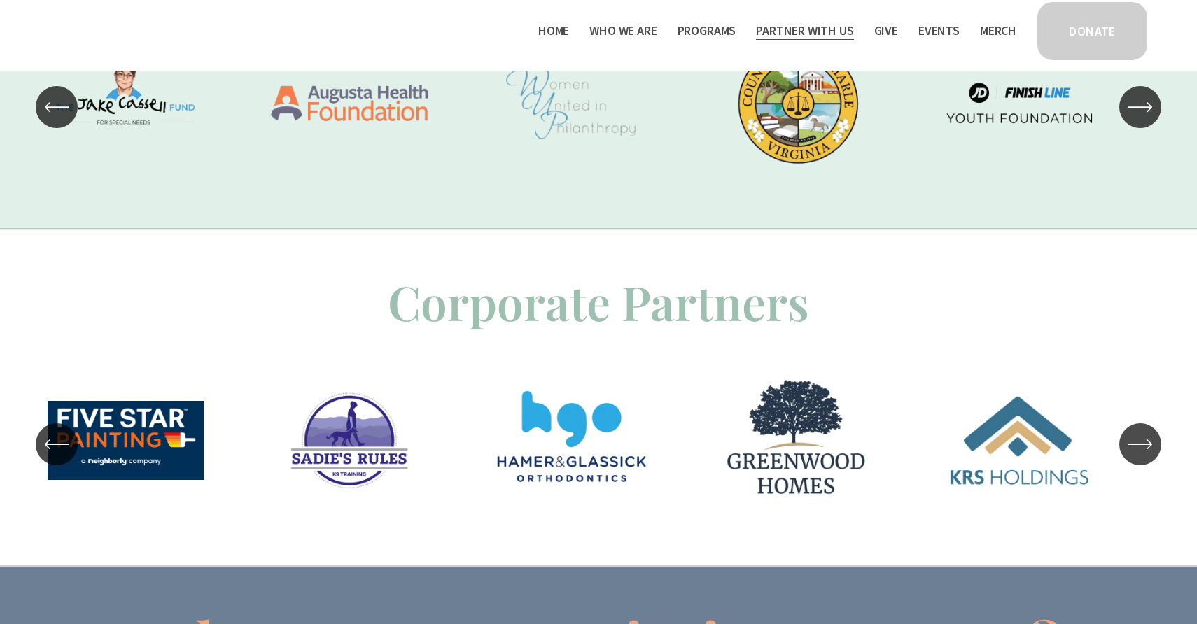
click at [1136, 449] on icon "\a \a \a Next\a \a" at bounding box center [1140, 444] width 25 height 25
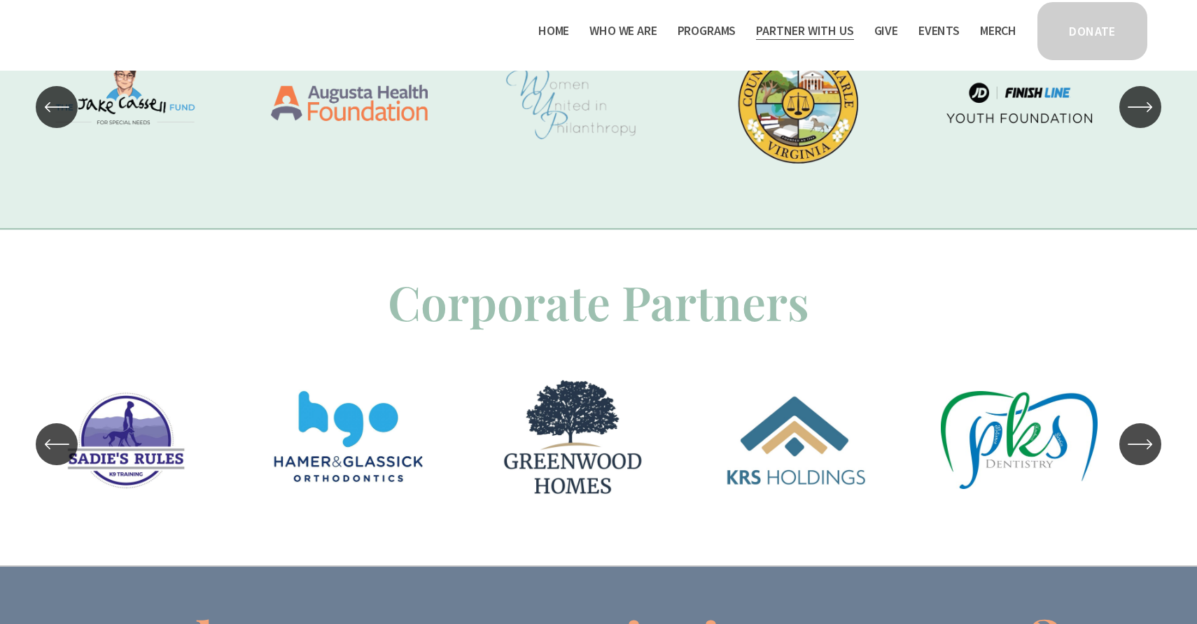
click at [1136, 449] on icon "\a \a \a Next\a \a" at bounding box center [1140, 444] width 25 height 25
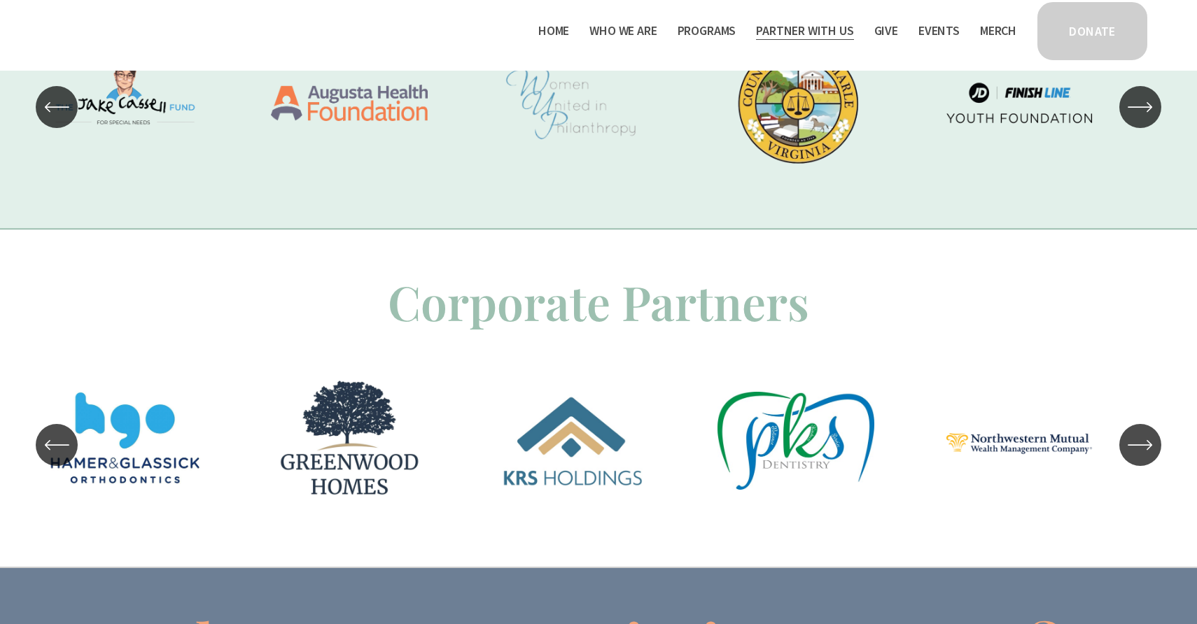
click at [1136, 449] on icon "\a \a \a Next\a \a" at bounding box center [1140, 445] width 25 height 25
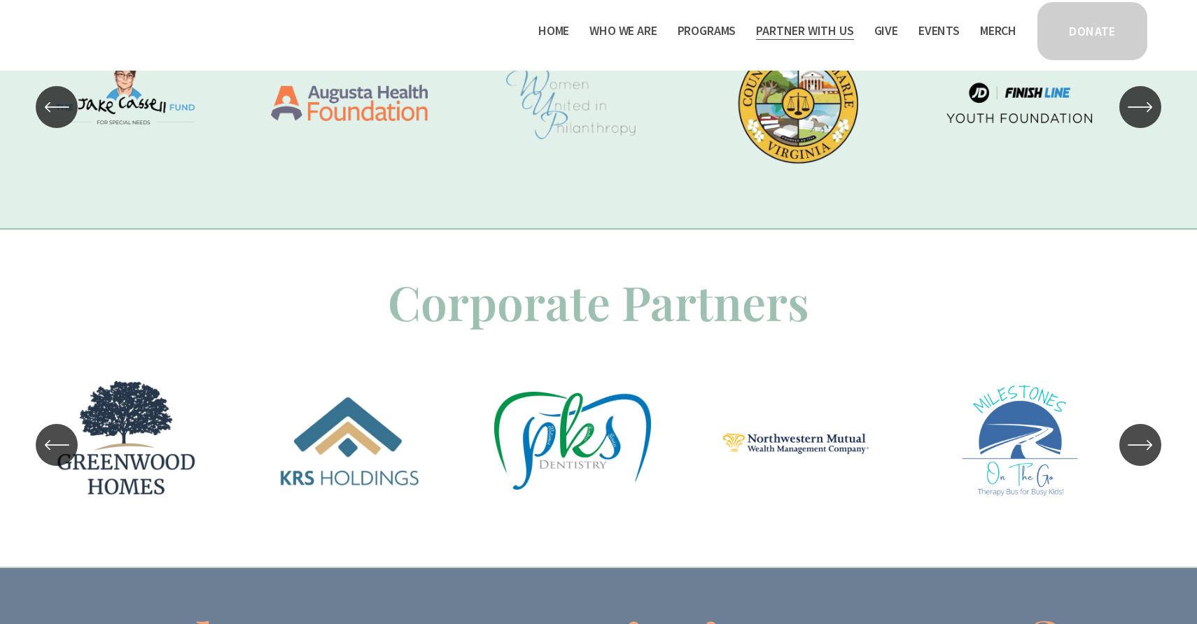
click at [1136, 449] on icon "\a \a \a Next\a \a" at bounding box center [1140, 445] width 25 height 25
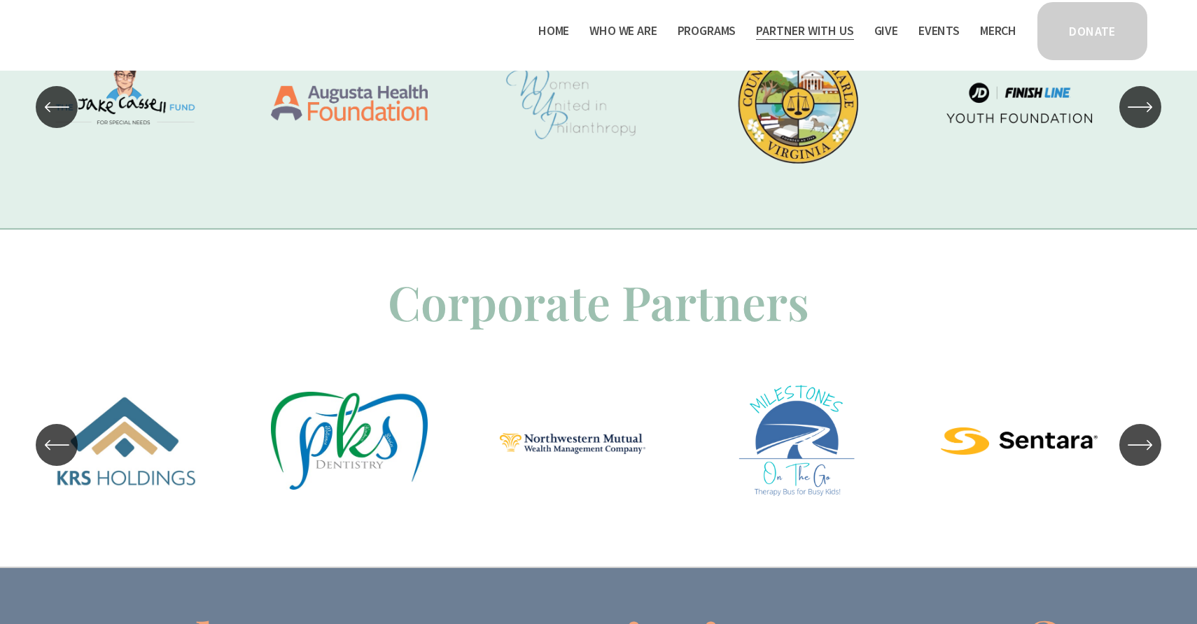
click at [1136, 449] on icon "\a \a \a Next\a \a" at bounding box center [1140, 445] width 25 height 25
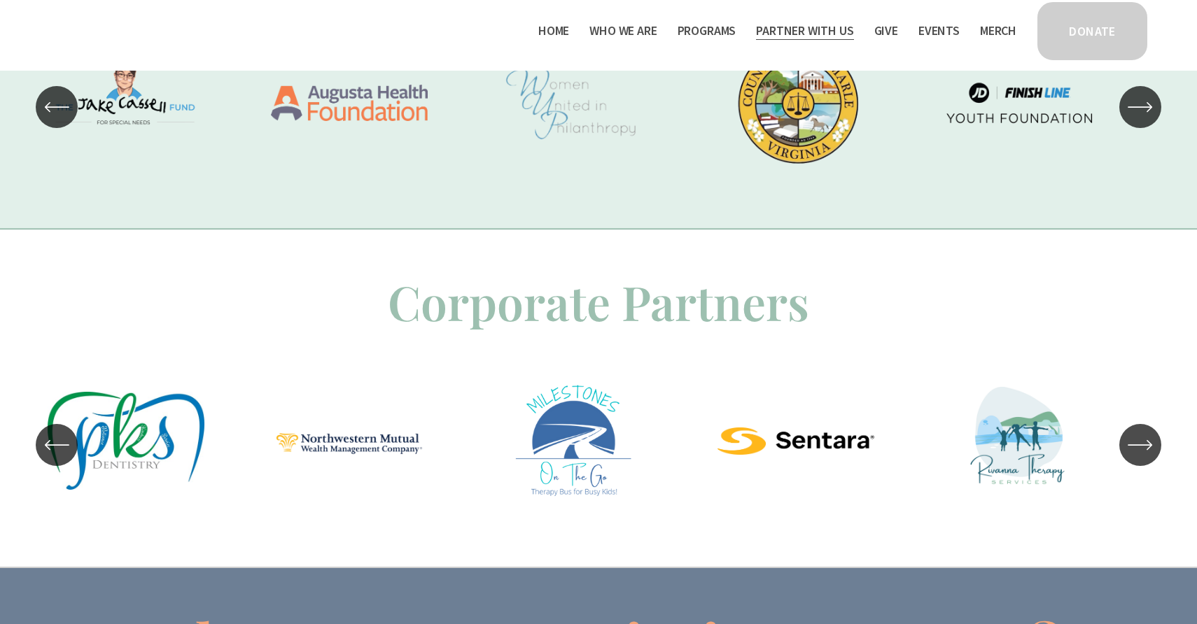
click at [1136, 449] on icon "\a \a \a Next\a \a" at bounding box center [1140, 445] width 25 height 25
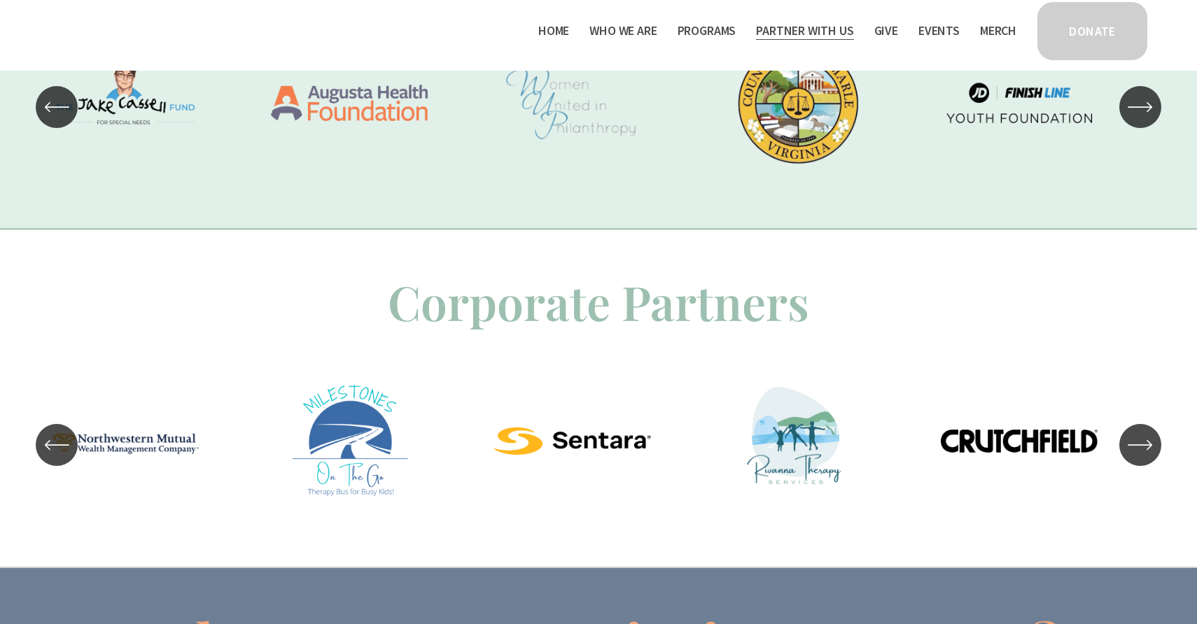
click at [1136, 449] on icon "\a \a \a Next\a \a" at bounding box center [1140, 445] width 25 height 25
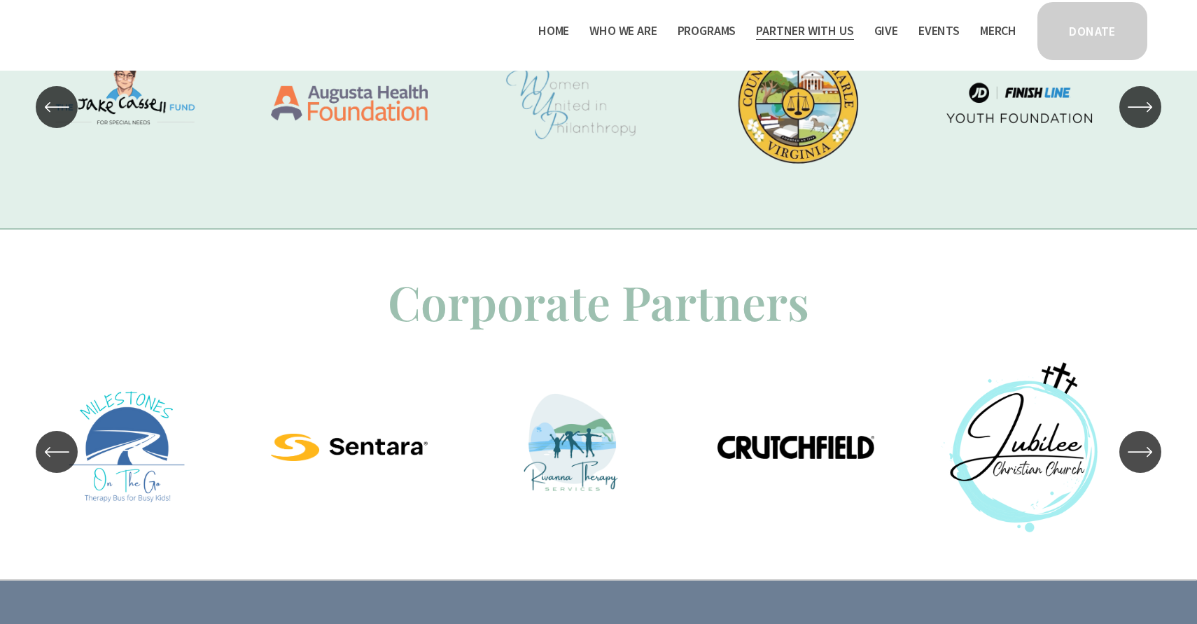
click at [1136, 449] on icon "\a \a \a Next\a \a" at bounding box center [1140, 452] width 25 height 25
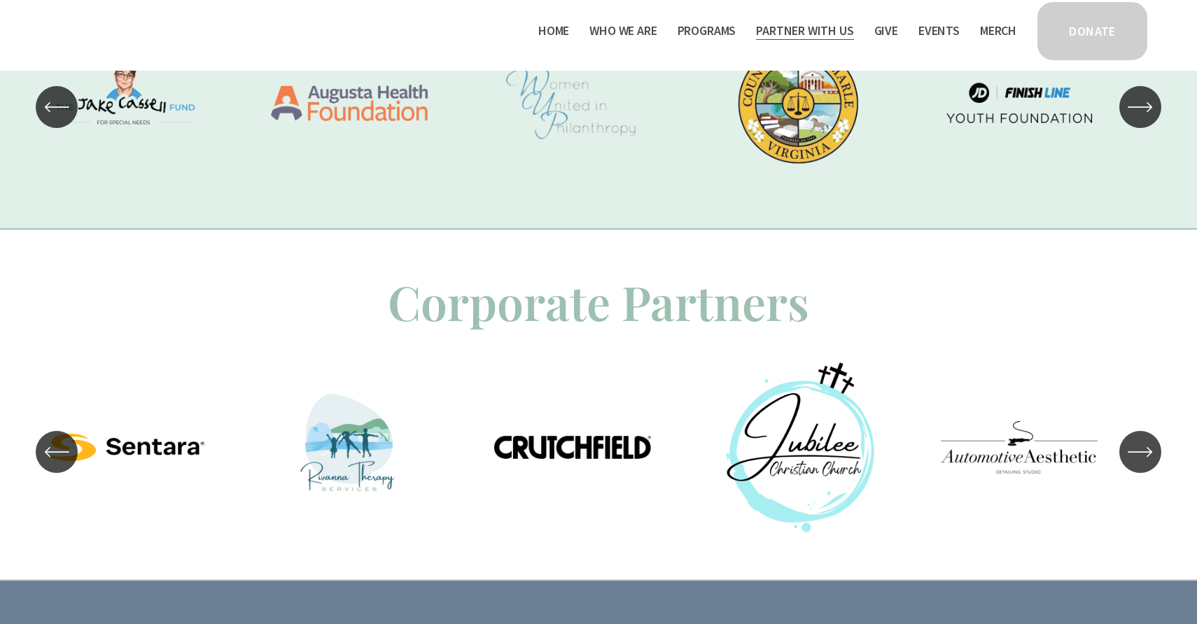
click at [1136, 449] on icon "\a \a \a Next\a \a" at bounding box center [1140, 452] width 25 height 25
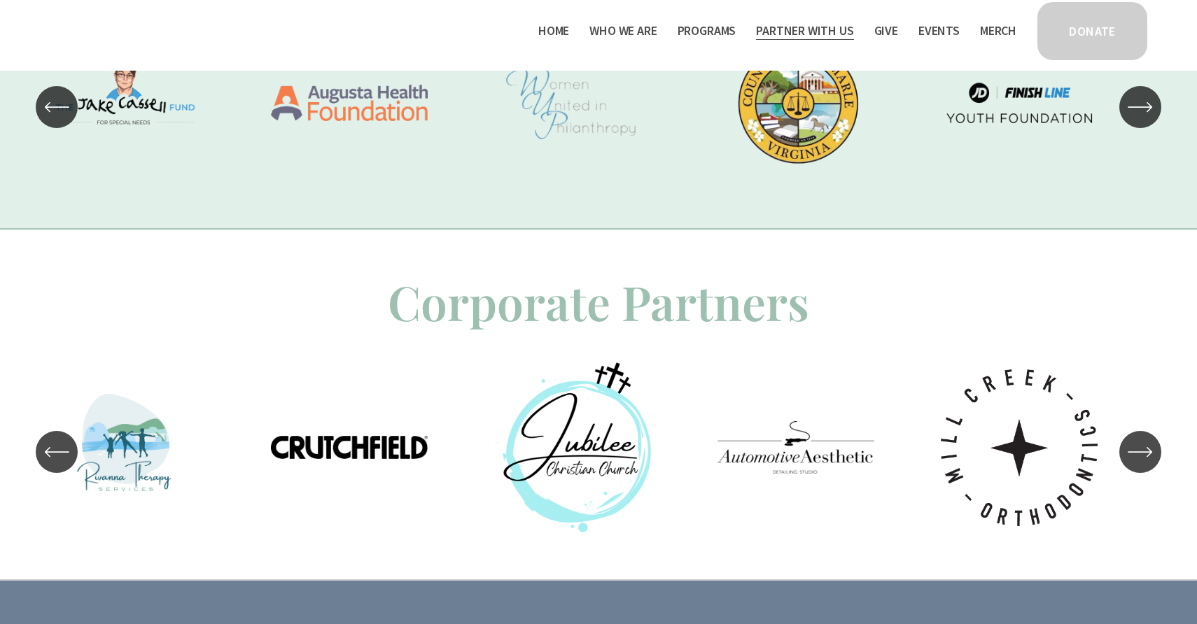
click at [1136, 449] on icon "\a \a \a Next\a \a" at bounding box center [1140, 452] width 25 height 25
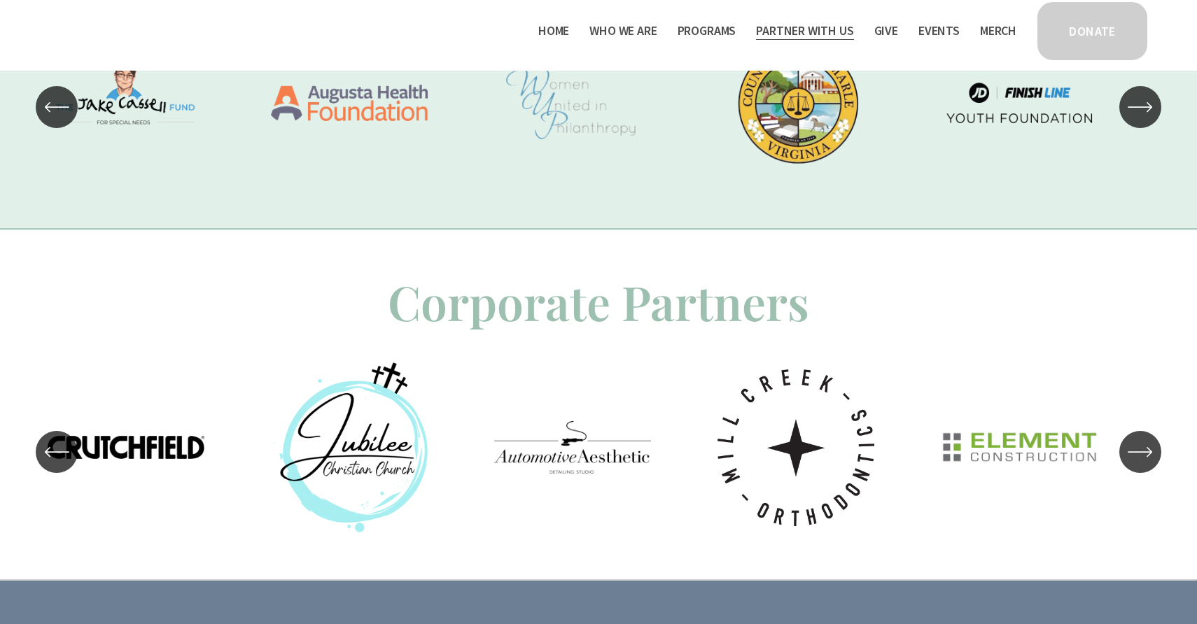
click at [1136, 449] on icon "\a \a \a Next\a \a" at bounding box center [1140, 452] width 25 height 25
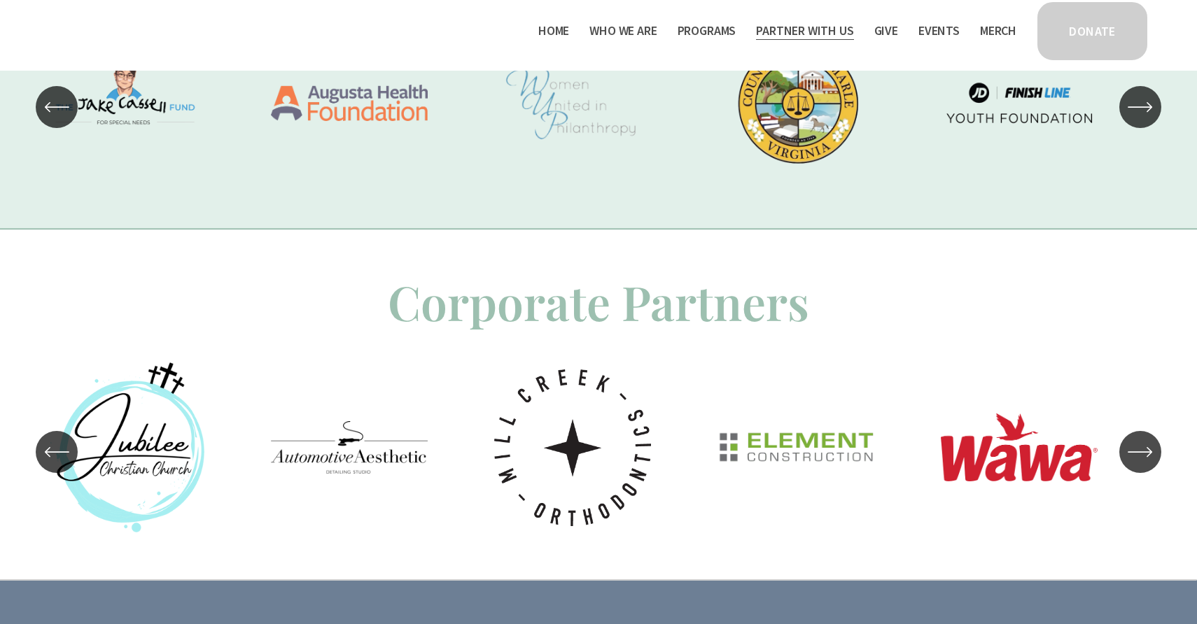
click at [1136, 449] on icon "\a \a \a Next\a \a" at bounding box center [1140, 452] width 25 height 25
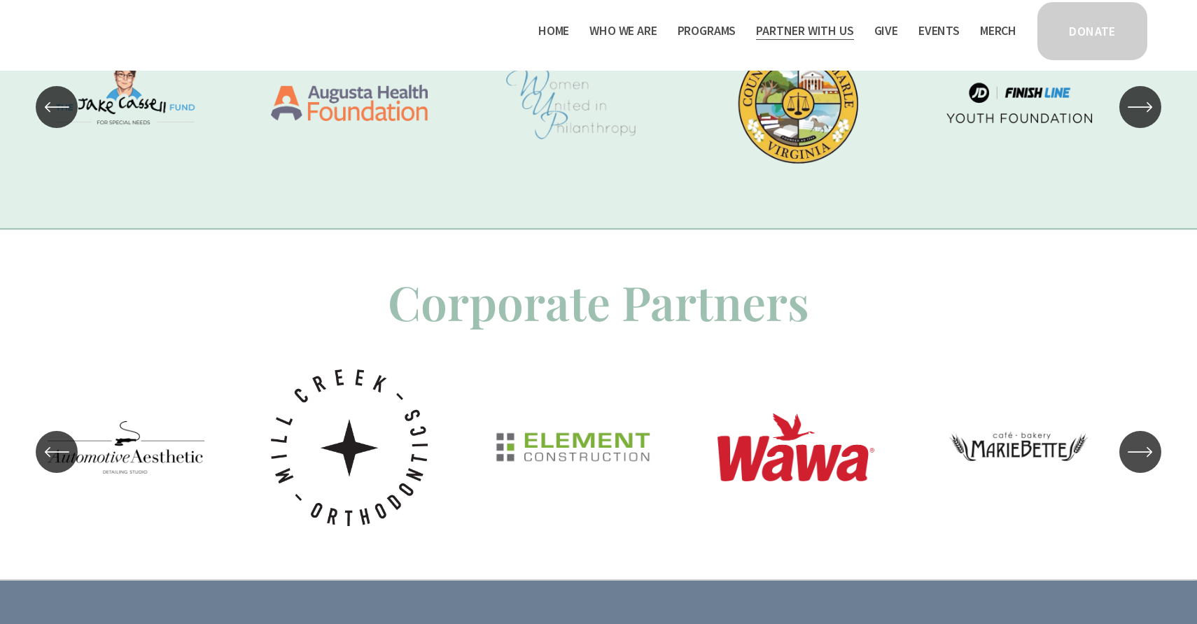
click at [1136, 449] on icon "\a \a \a Next\a \a" at bounding box center [1140, 452] width 25 height 25
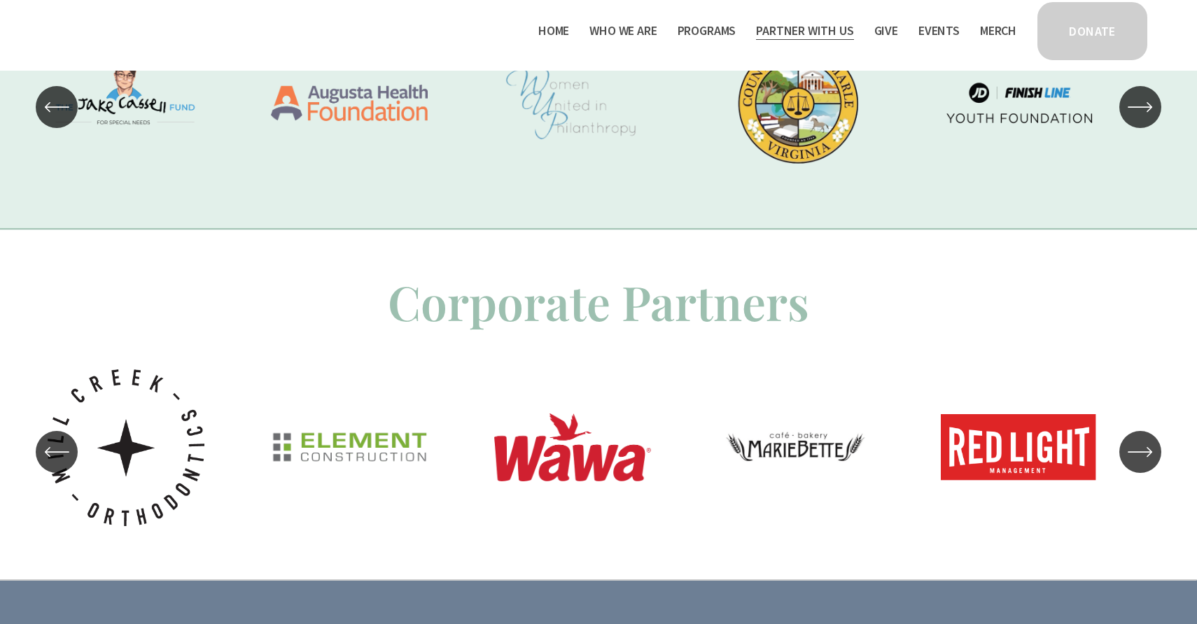
click at [1136, 449] on icon "\a \a \a Next\a \a" at bounding box center [1140, 452] width 25 height 25
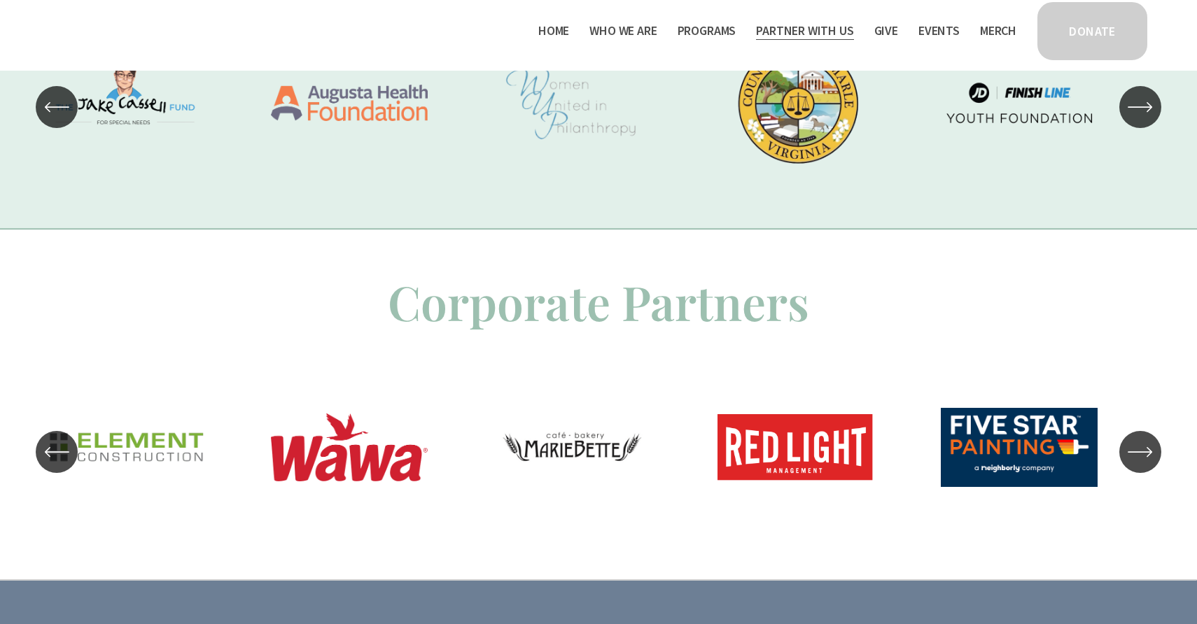
click at [1136, 449] on icon "\a \a \a Next\a \a" at bounding box center [1140, 452] width 25 height 25
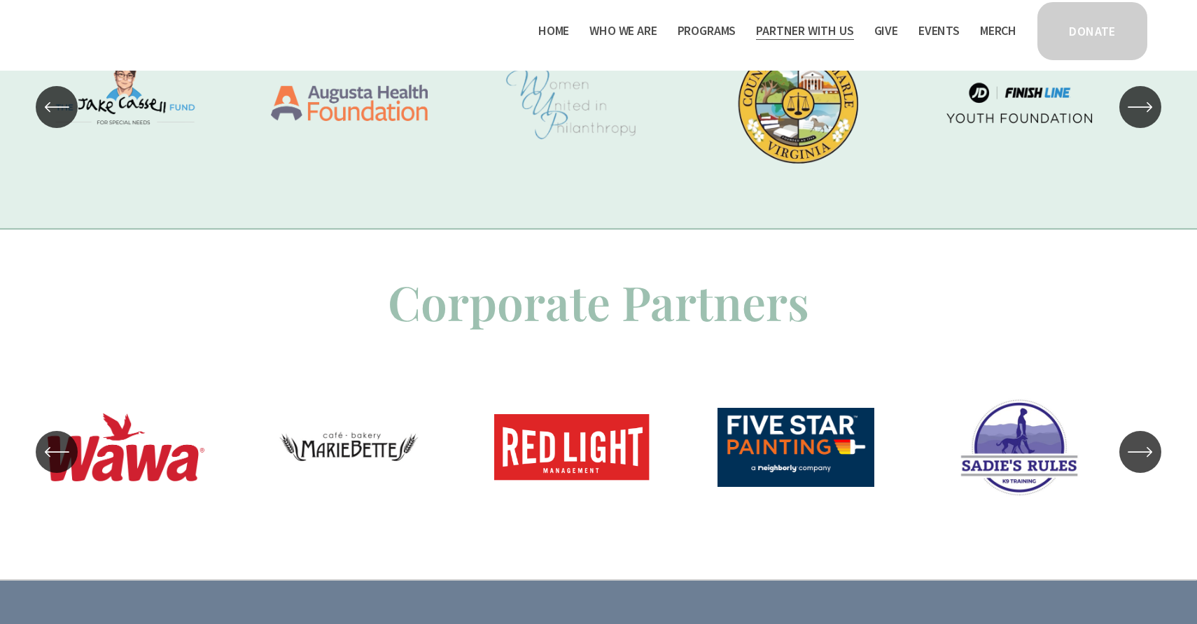
click at [1136, 449] on icon "\a \a \a Next\a \a" at bounding box center [1140, 452] width 25 height 25
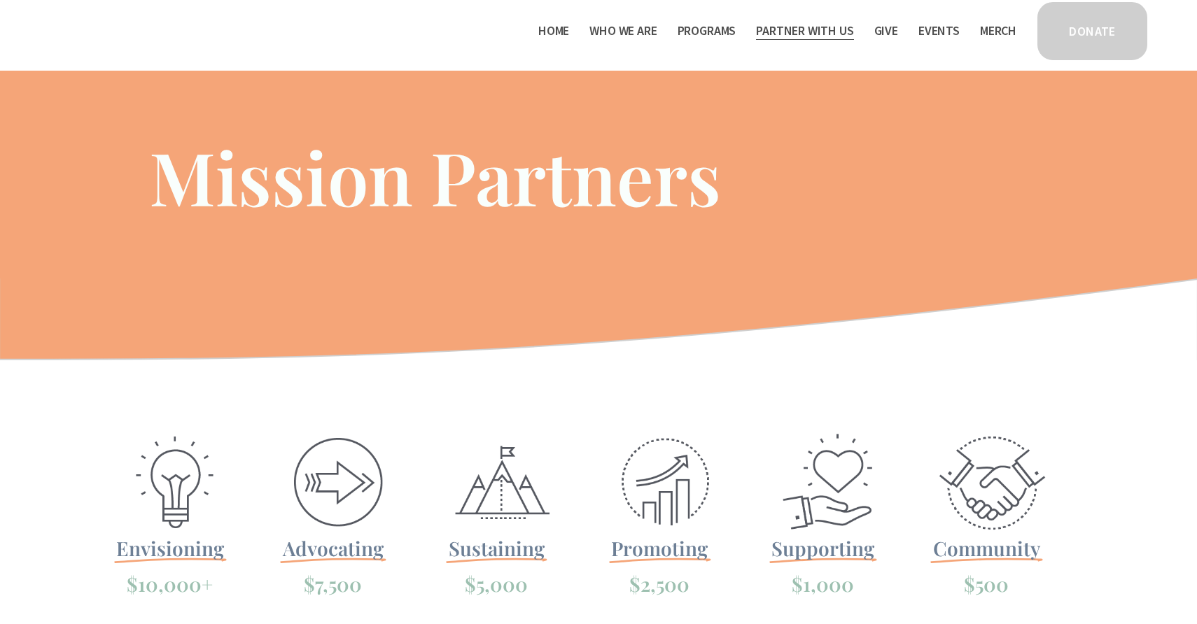
scroll to position [0, 0]
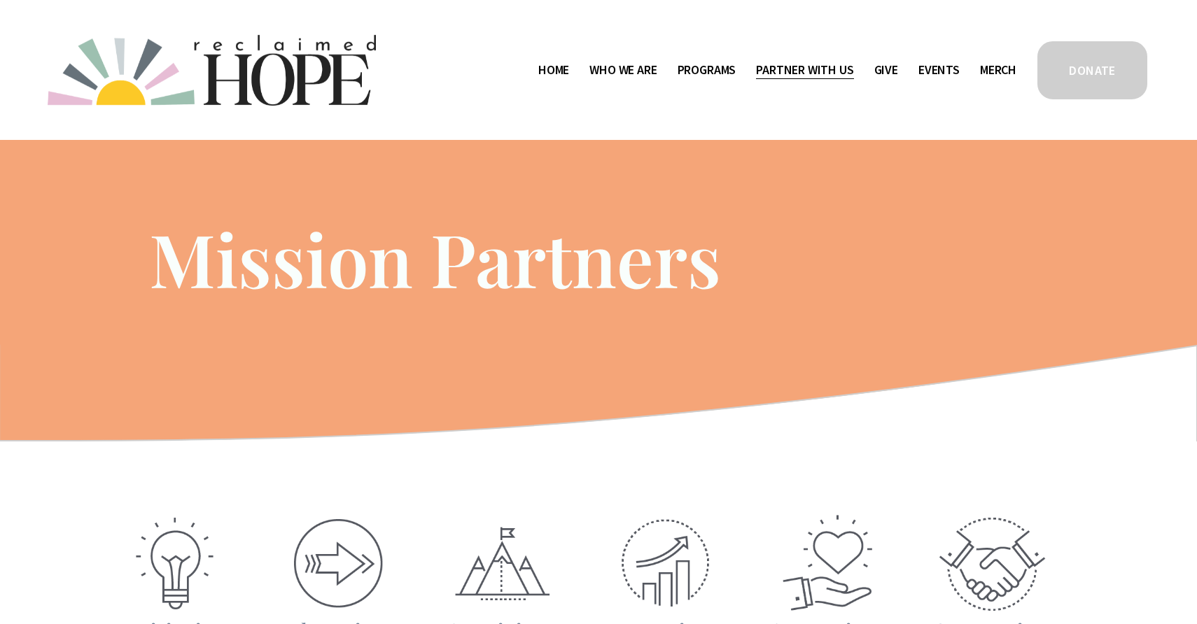
click at [886, 70] on link "Give" at bounding box center [886, 70] width 24 height 22
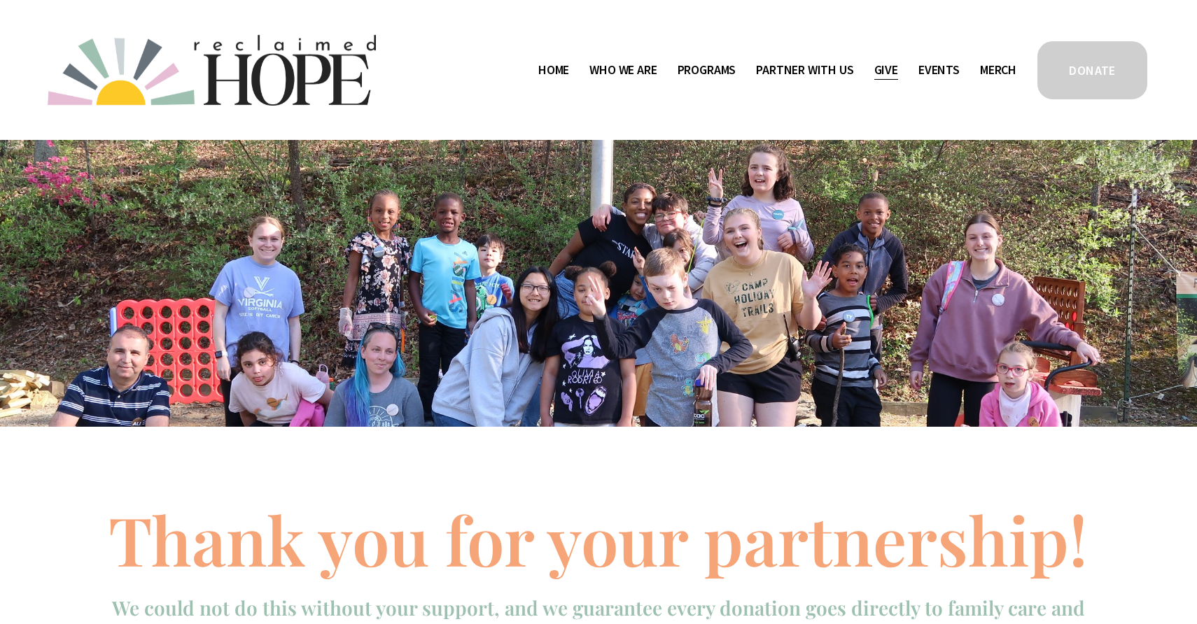
click at [943, 73] on link "Events" at bounding box center [938, 70] width 41 height 22
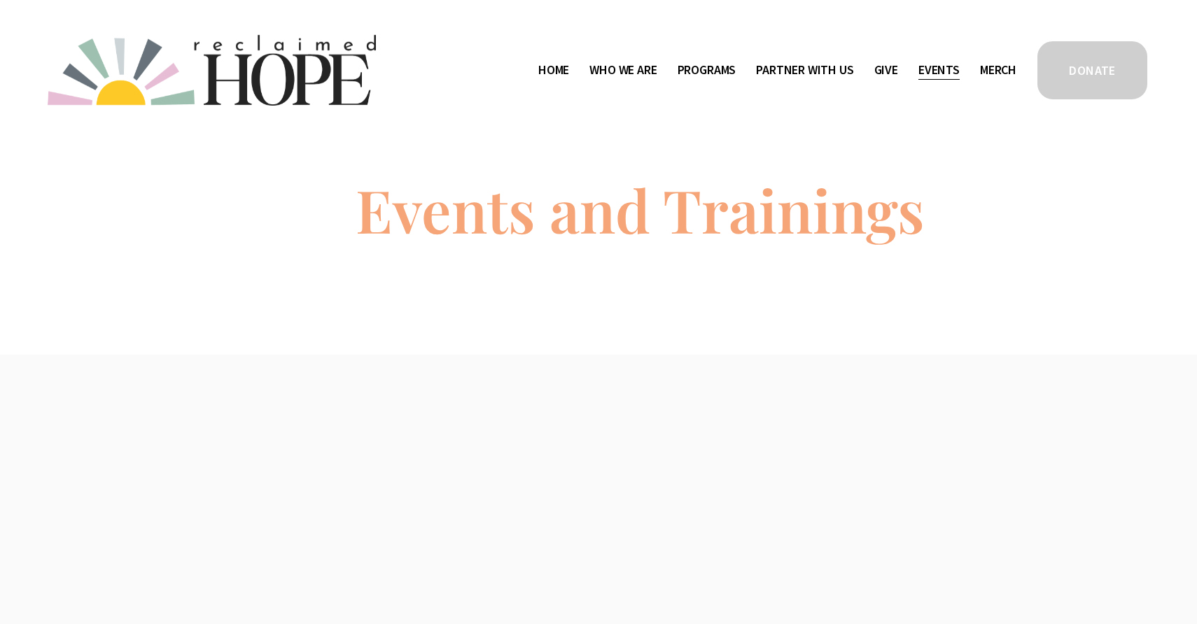
click at [884, 71] on link "Give" at bounding box center [886, 70] width 24 height 22
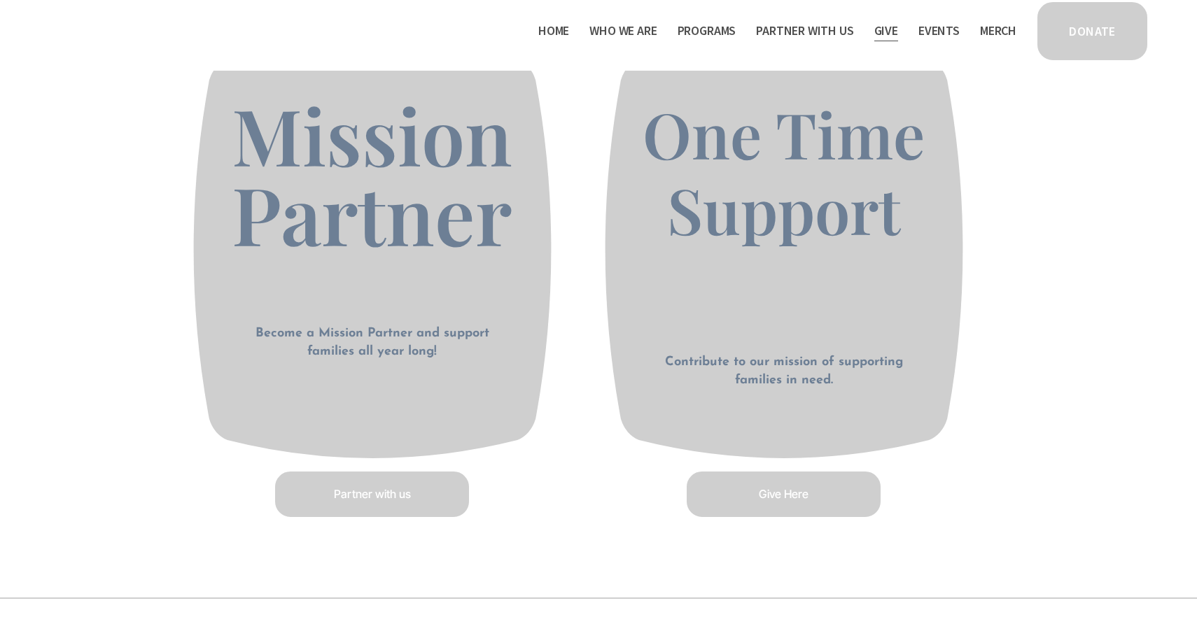
scroll to position [713, 0]
click at [809, 499] on link "Give Here" at bounding box center [784, 494] width 198 height 50
